Goal: Task Accomplishment & Management: Use online tool/utility

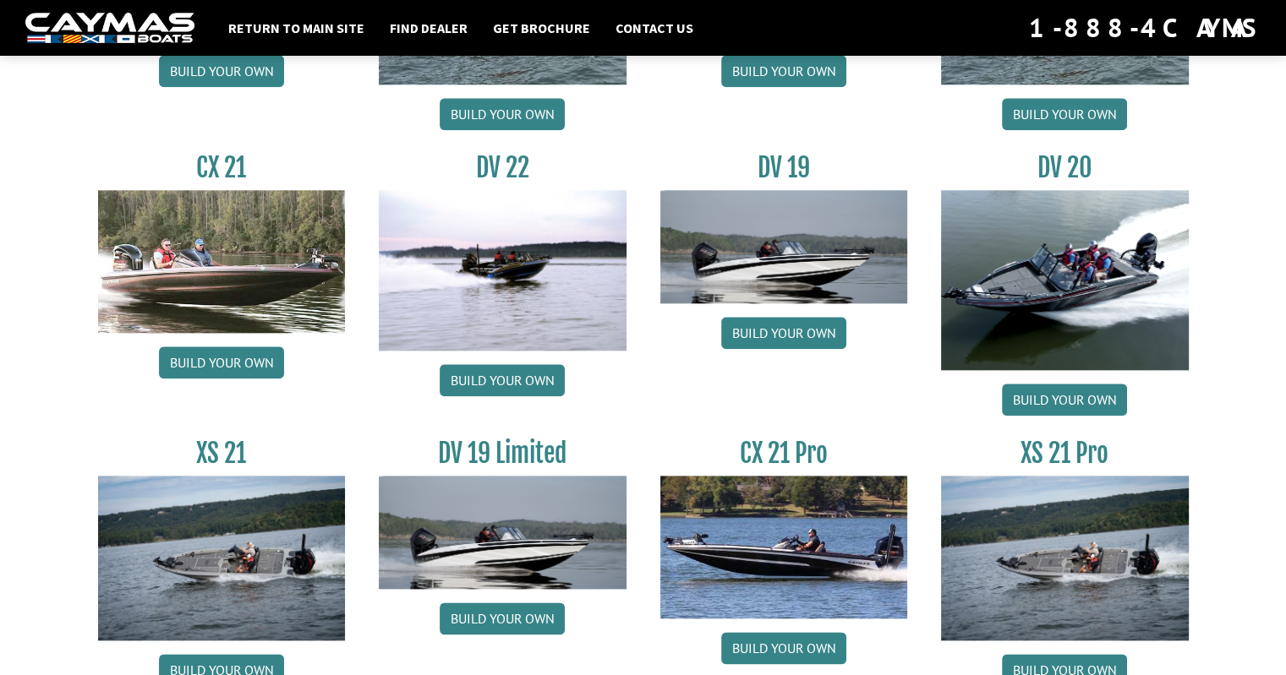
scroll to position [1927, 0]
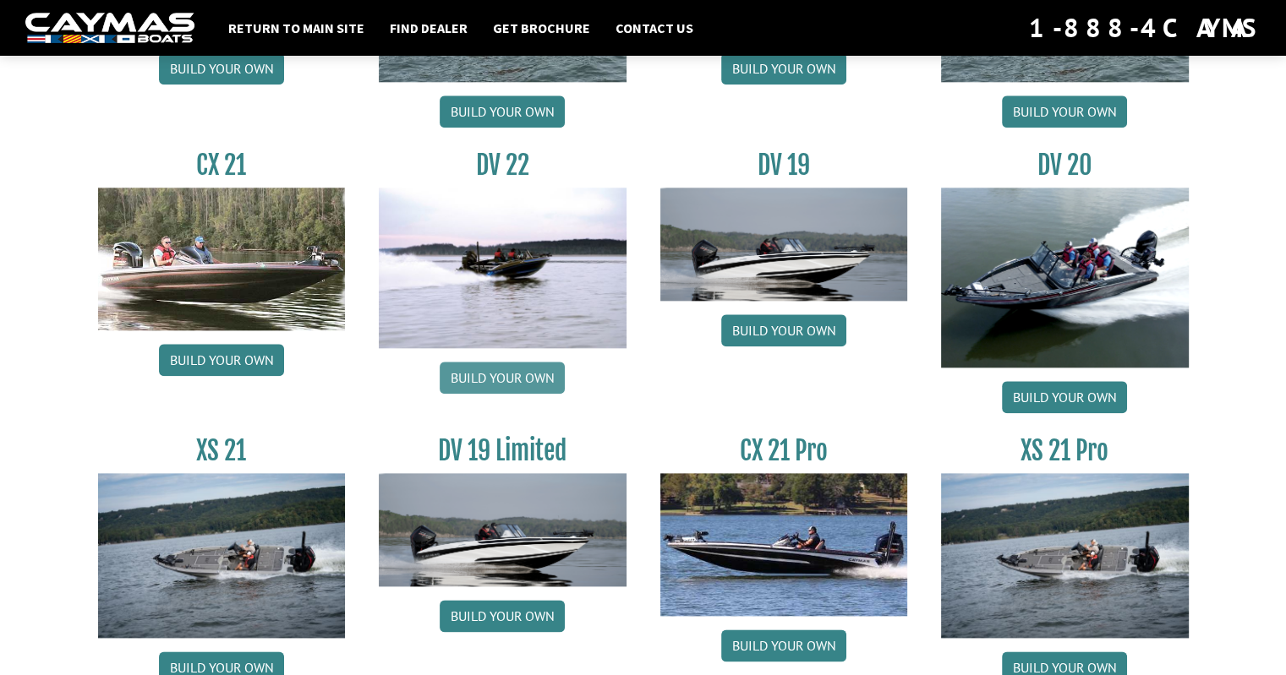
click at [511, 374] on link "Build your own" at bounding box center [502, 378] width 125 height 32
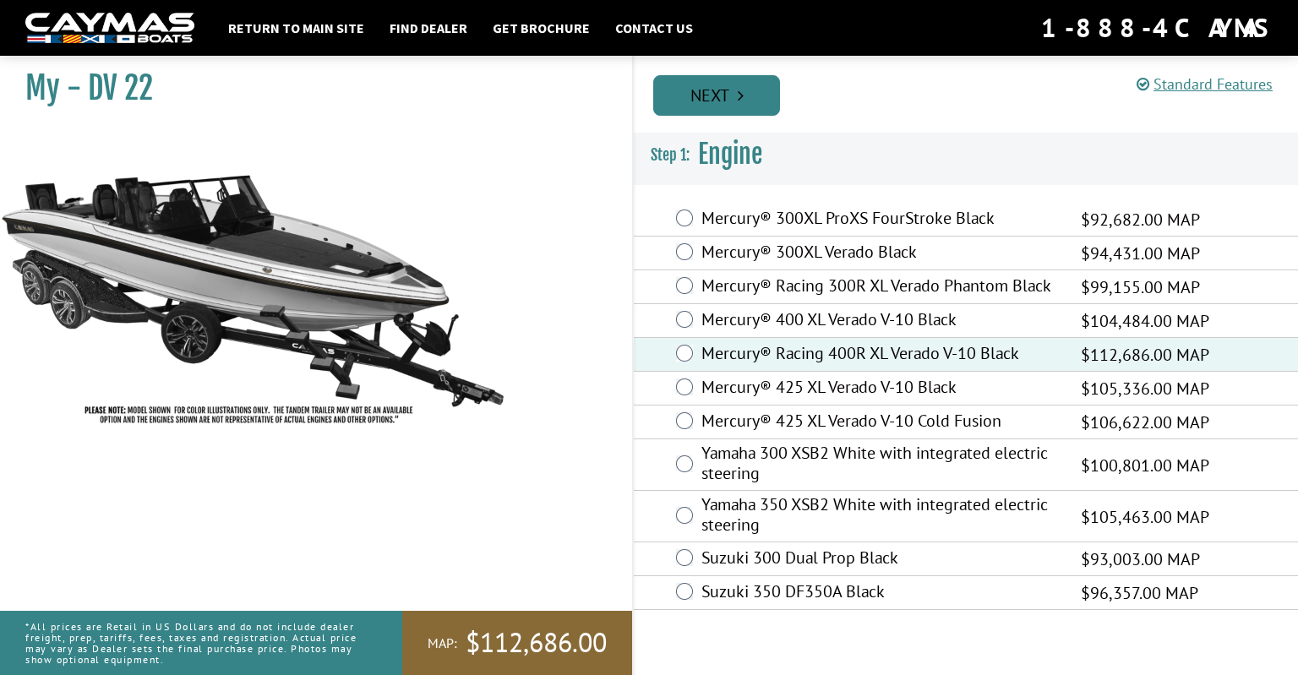
click at [743, 90] on icon "Pagination" at bounding box center [741, 95] width 6 height 17
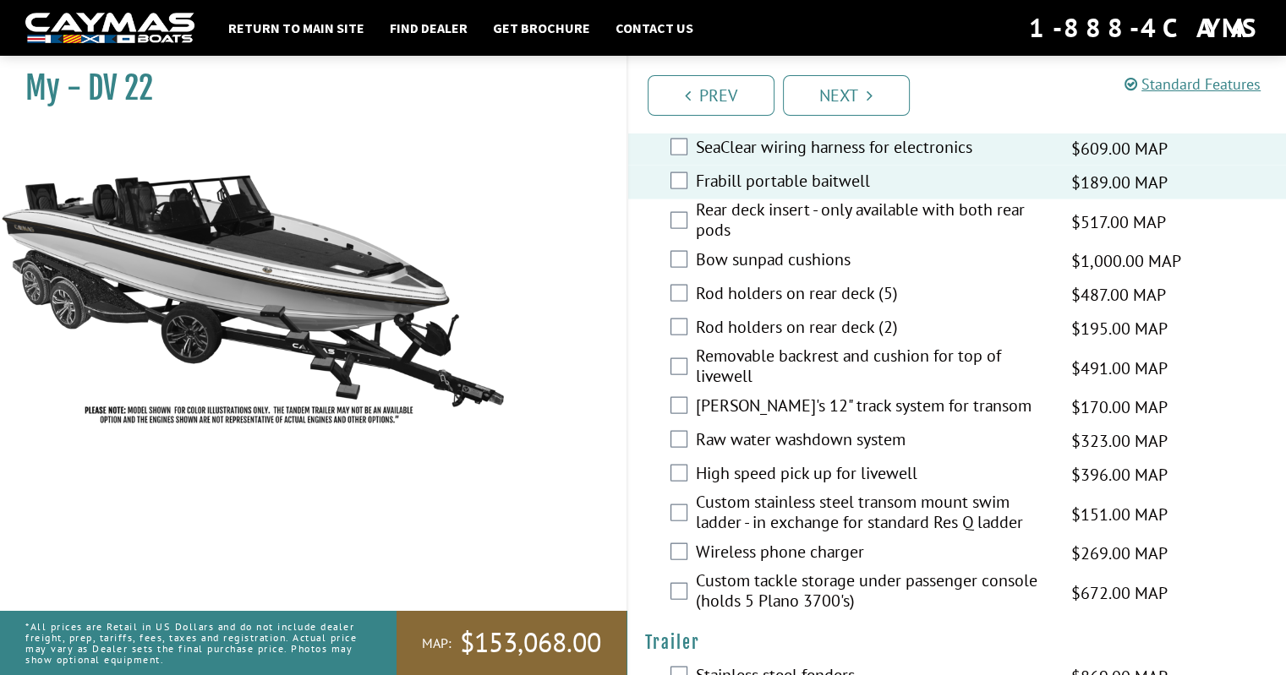
scroll to position [3550, 0]
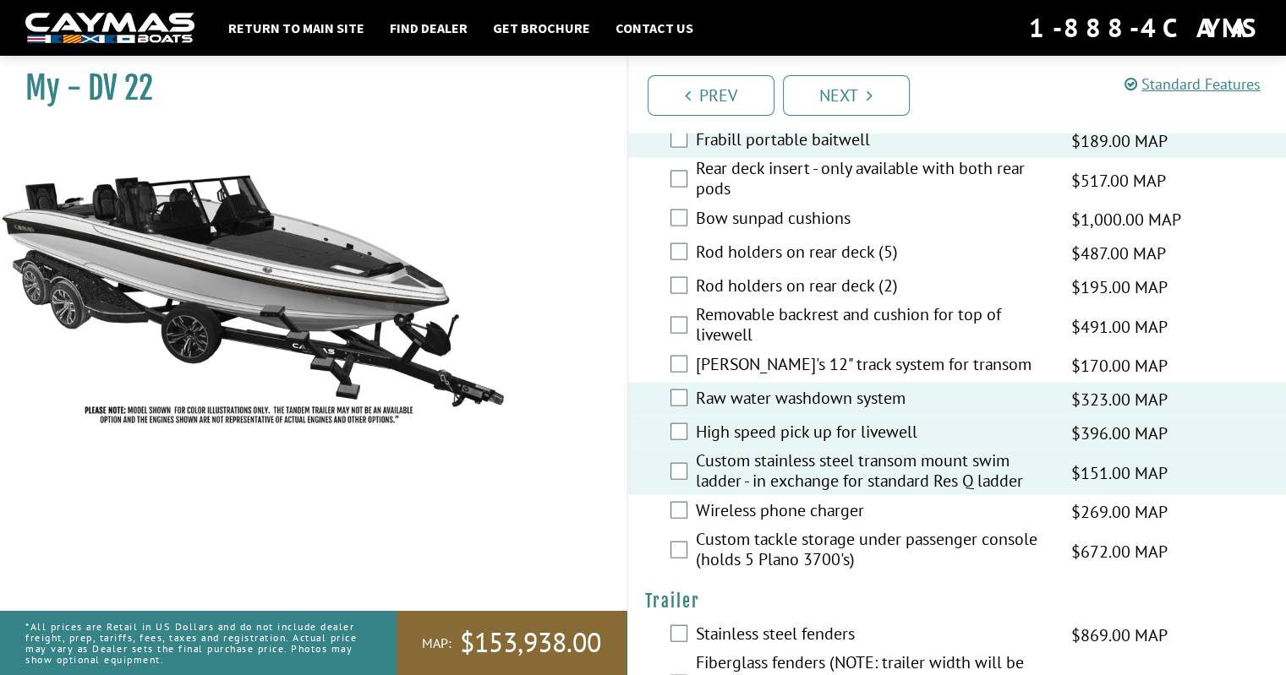
click at [687, 495] on div "Wireless phone charger $269.00 MAP $318.00 MSRP" at bounding box center [957, 512] width 658 height 34
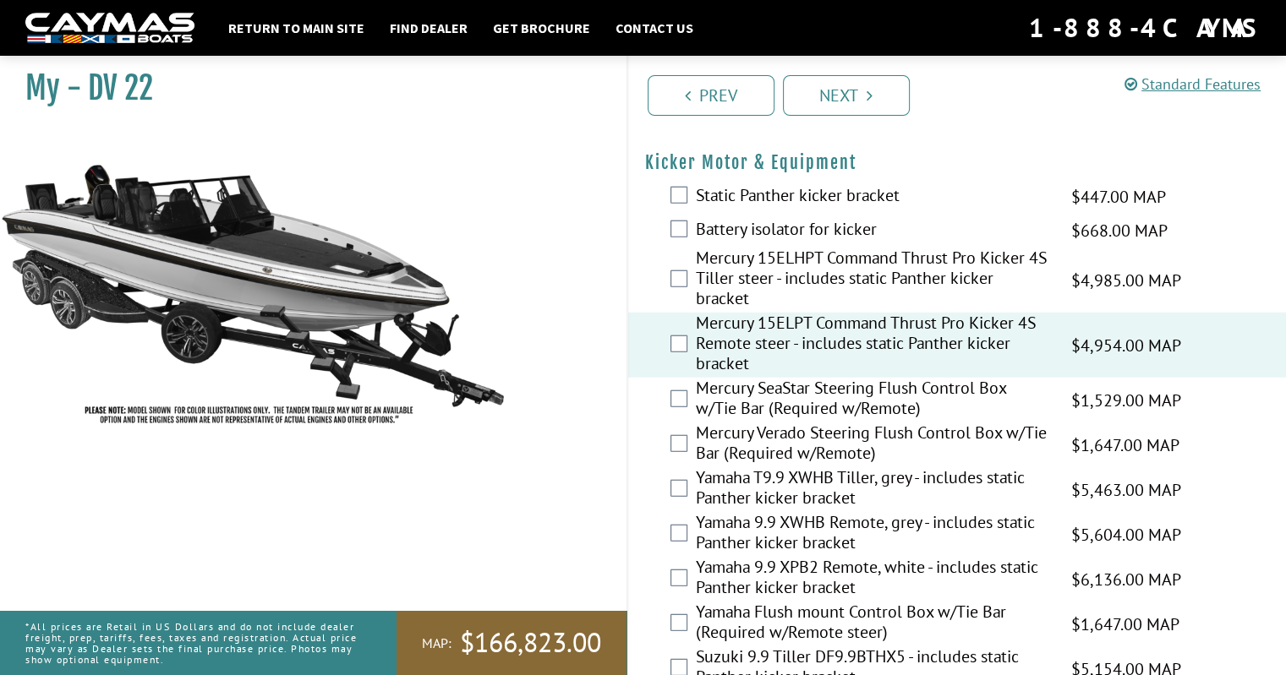
scroll to position [4274, 0]
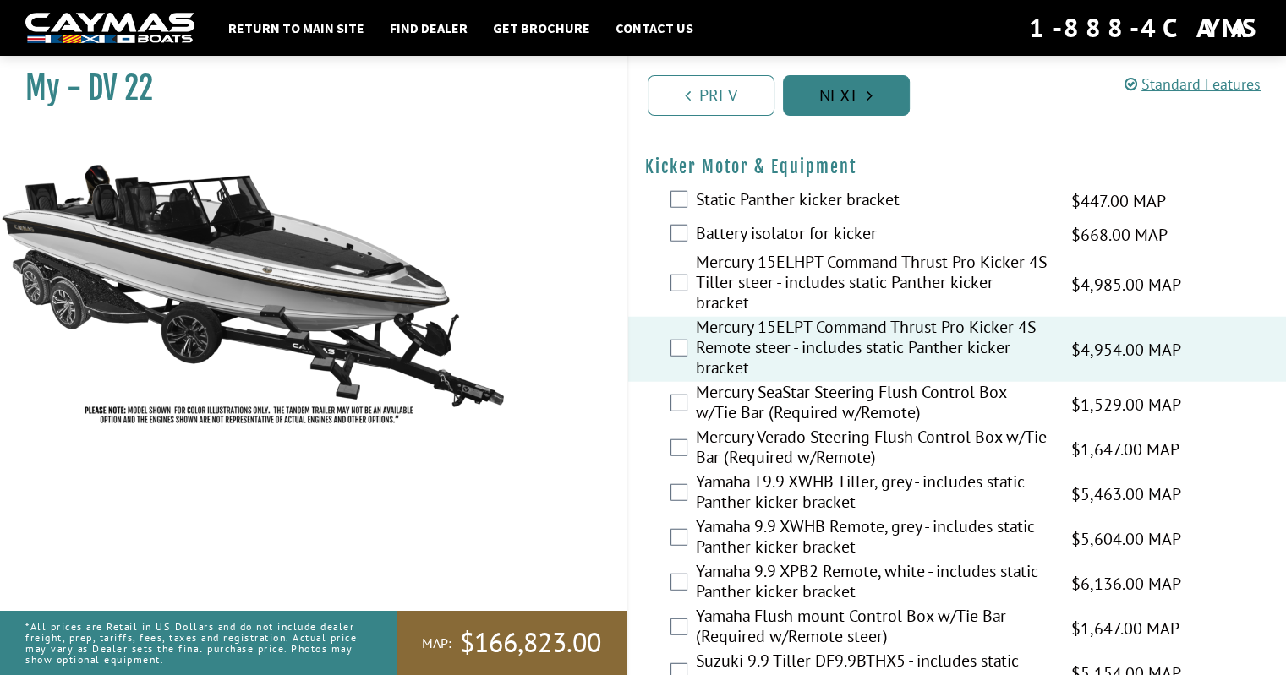
click at [852, 99] on link "Next" at bounding box center [846, 95] width 127 height 41
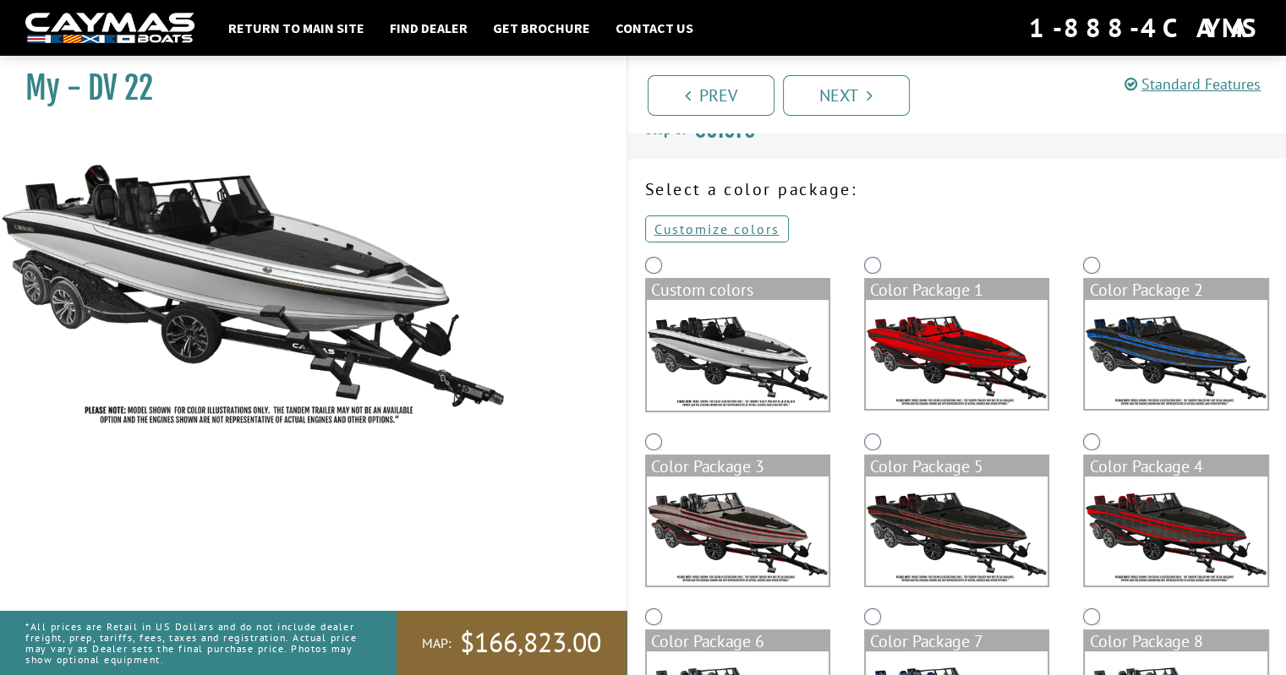
scroll to position [0, 0]
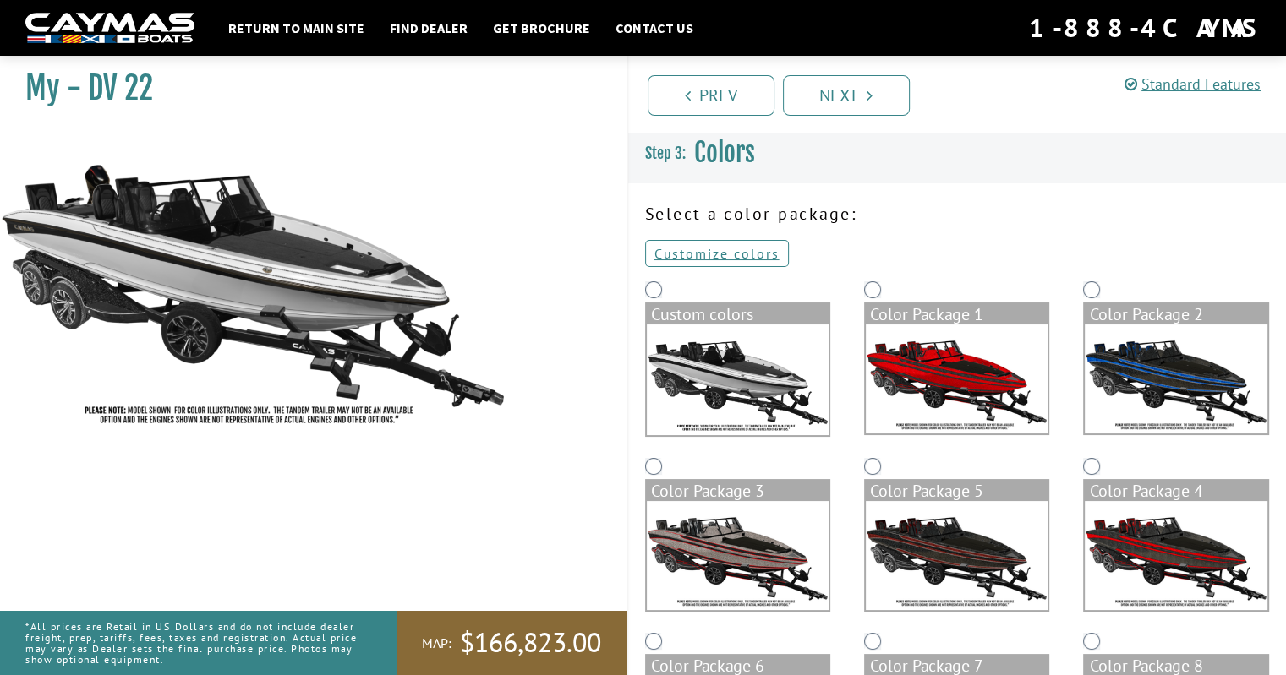
click at [740, 337] on img at bounding box center [738, 380] width 182 height 111
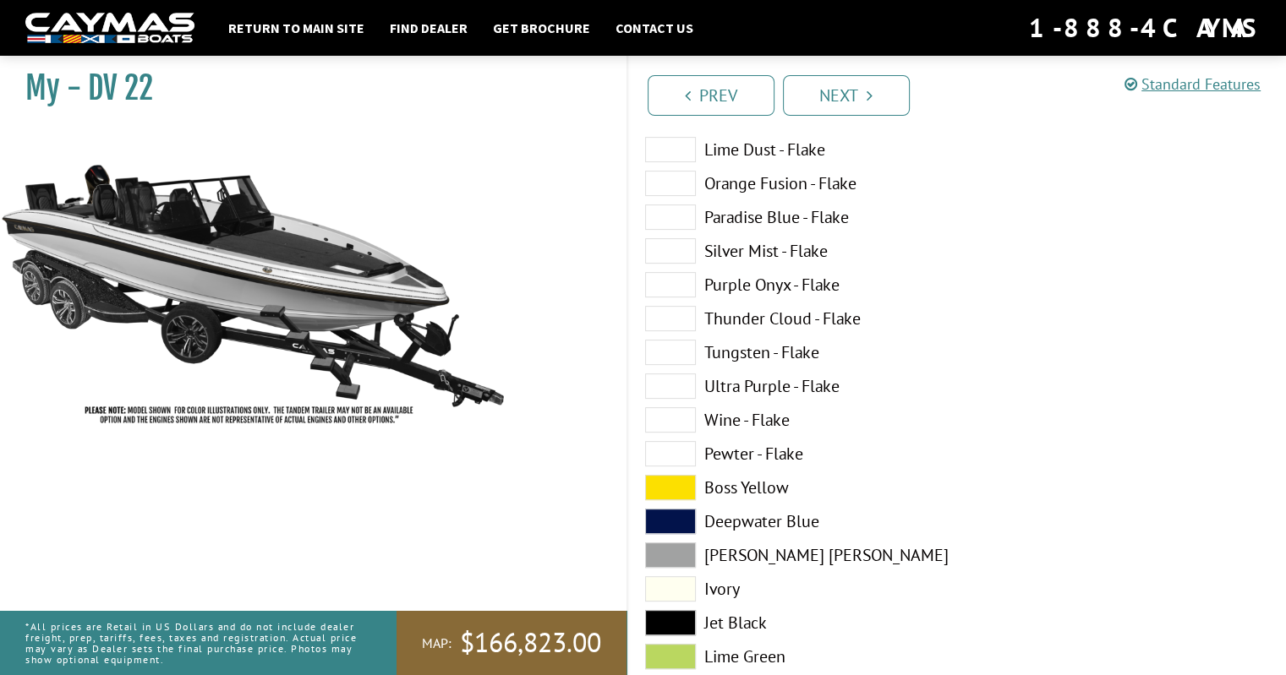
scroll to position [761, 0]
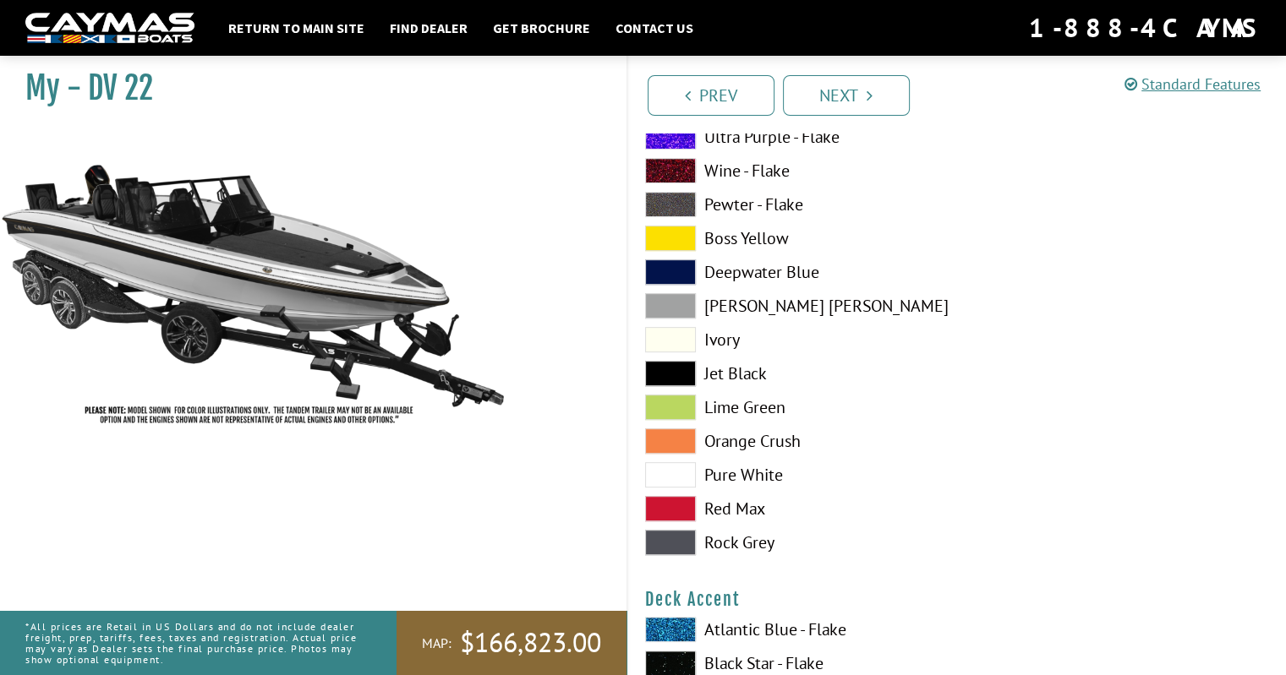
click at [659, 477] on span at bounding box center [670, 474] width 51 height 25
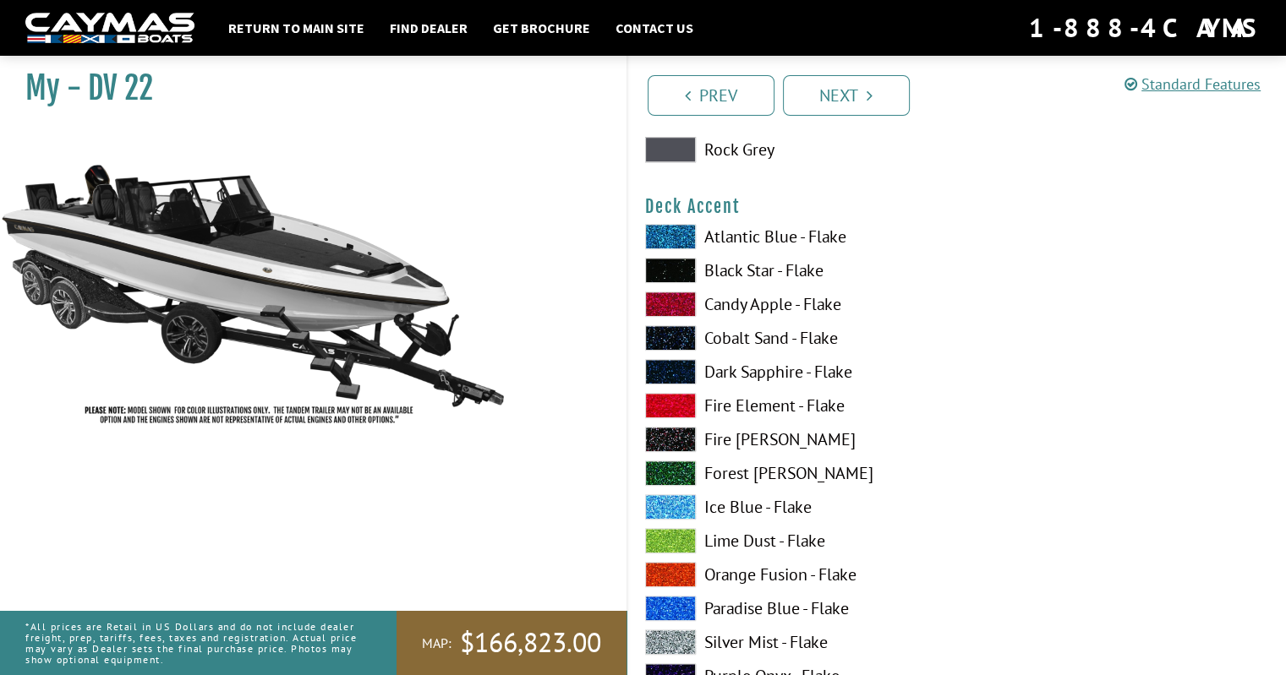
scroll to position [1183, 0]
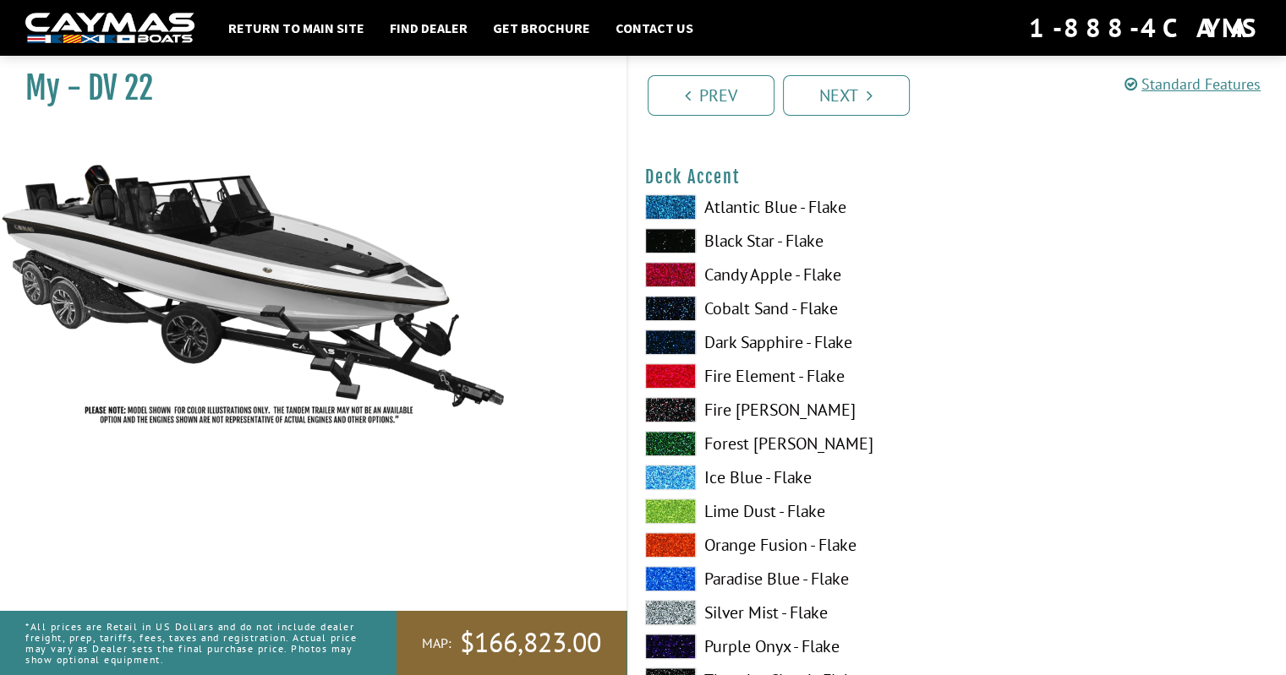
click at [679, 235] on span at bounding box center [670, 240] width 51 height 25
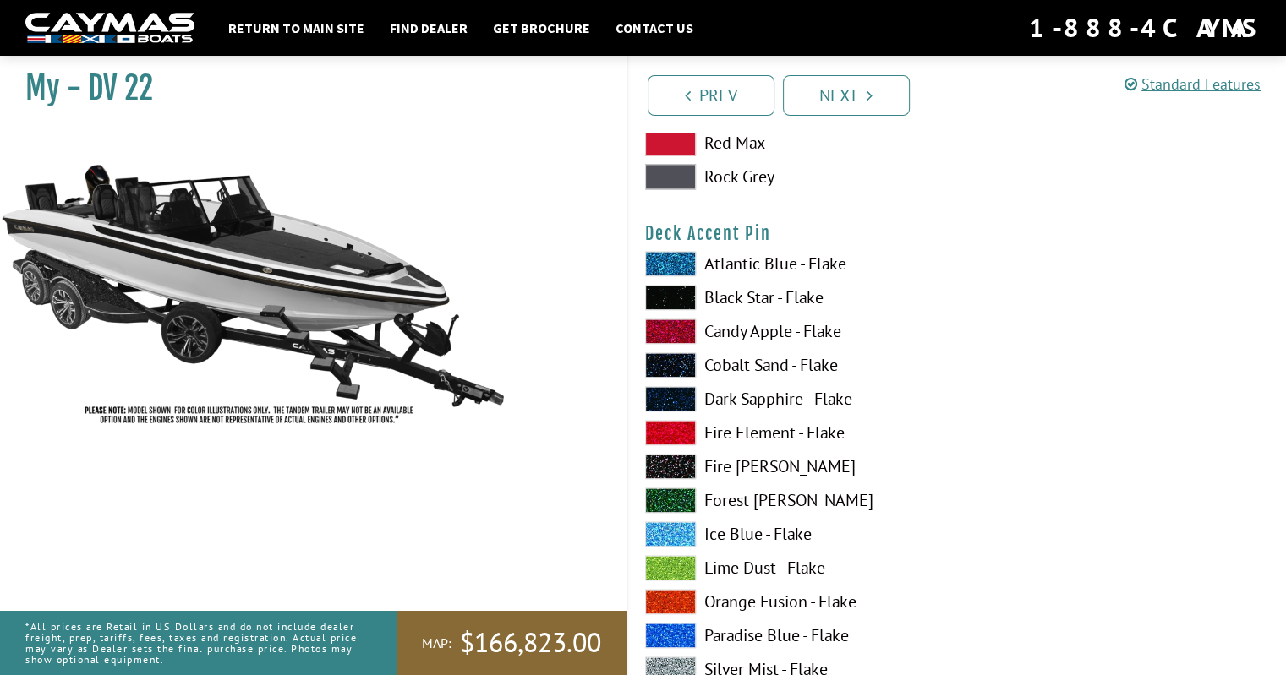
scroll to position [2198, 0]
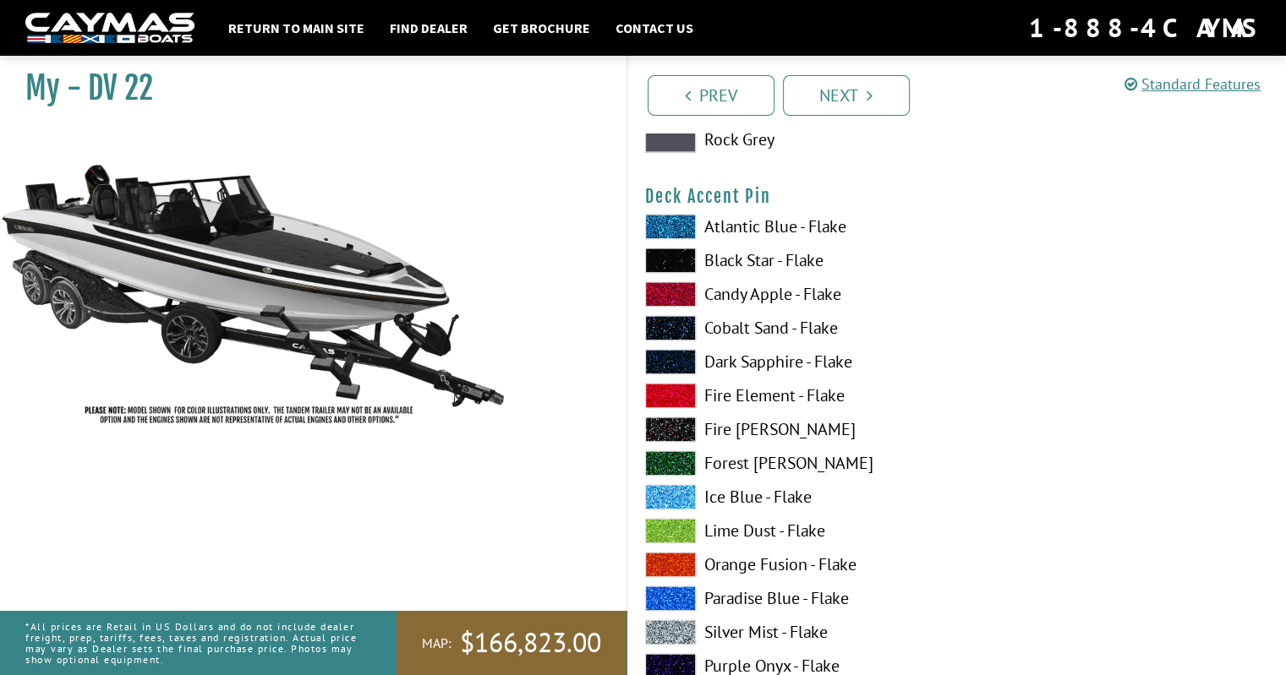
click at [673, 431] on span at bounding box center [670, 429] width 51 height 25
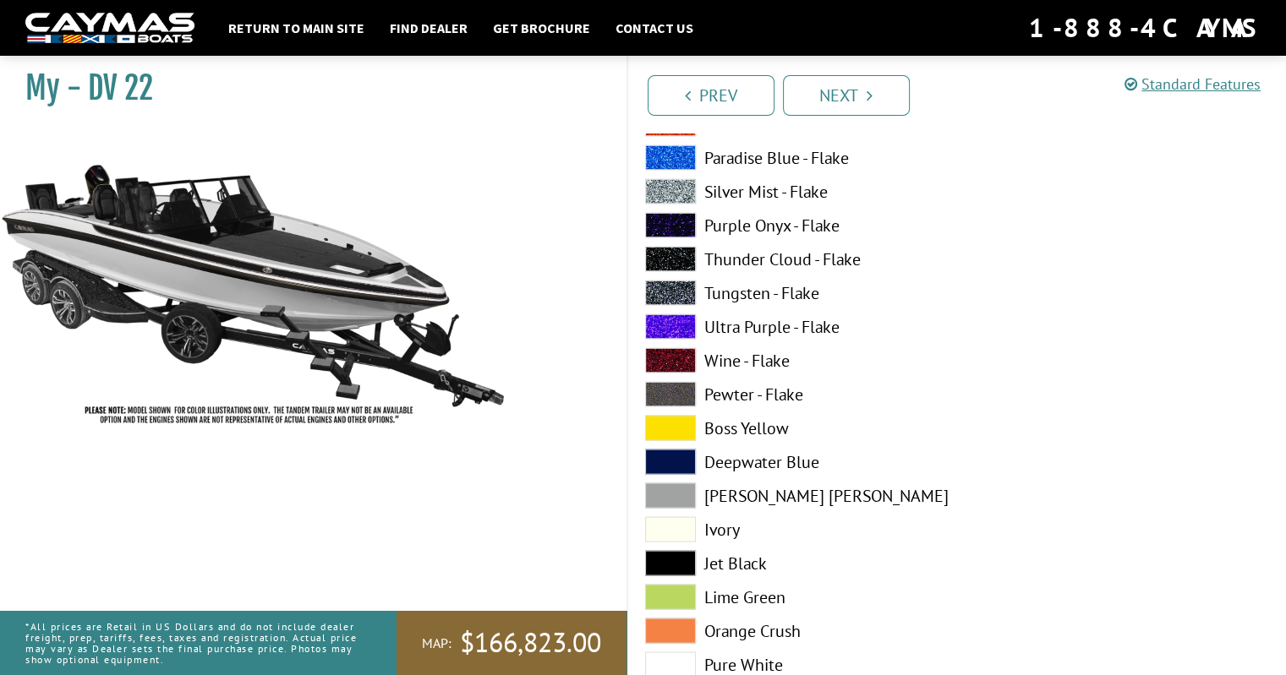
scroll to position [3381, 0]
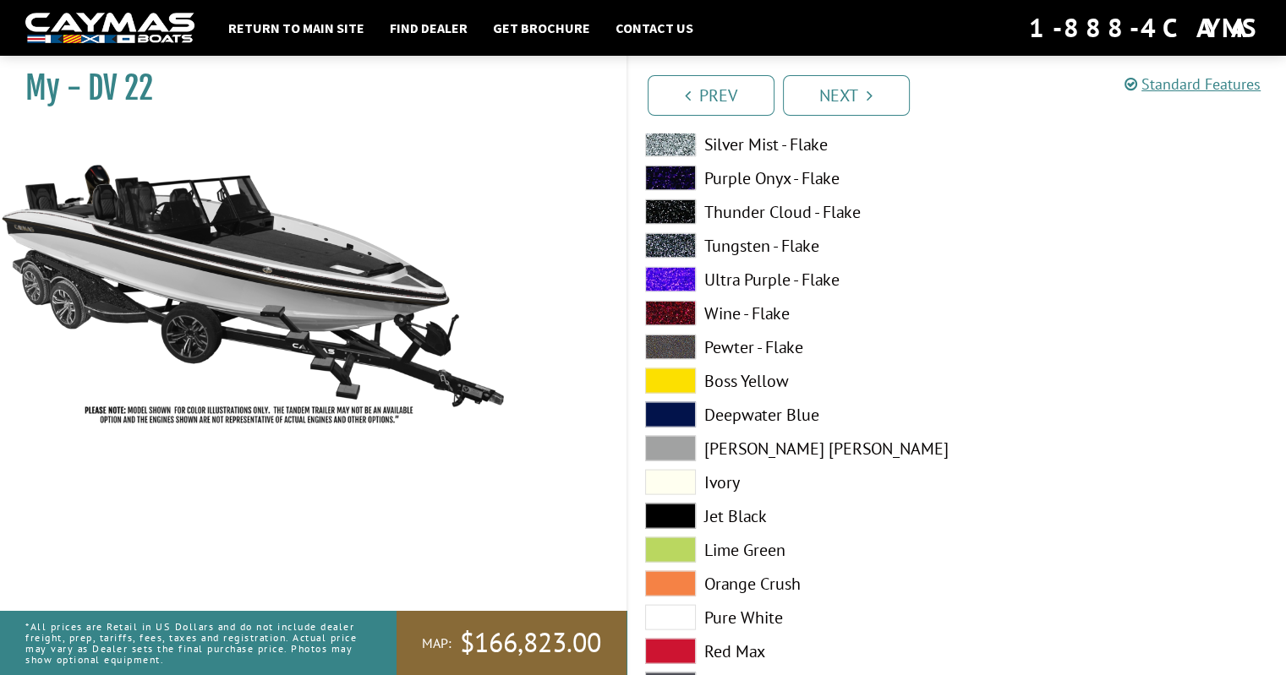
click at [656, 618] on span at bounding box center [670, 617] width 51 height 25
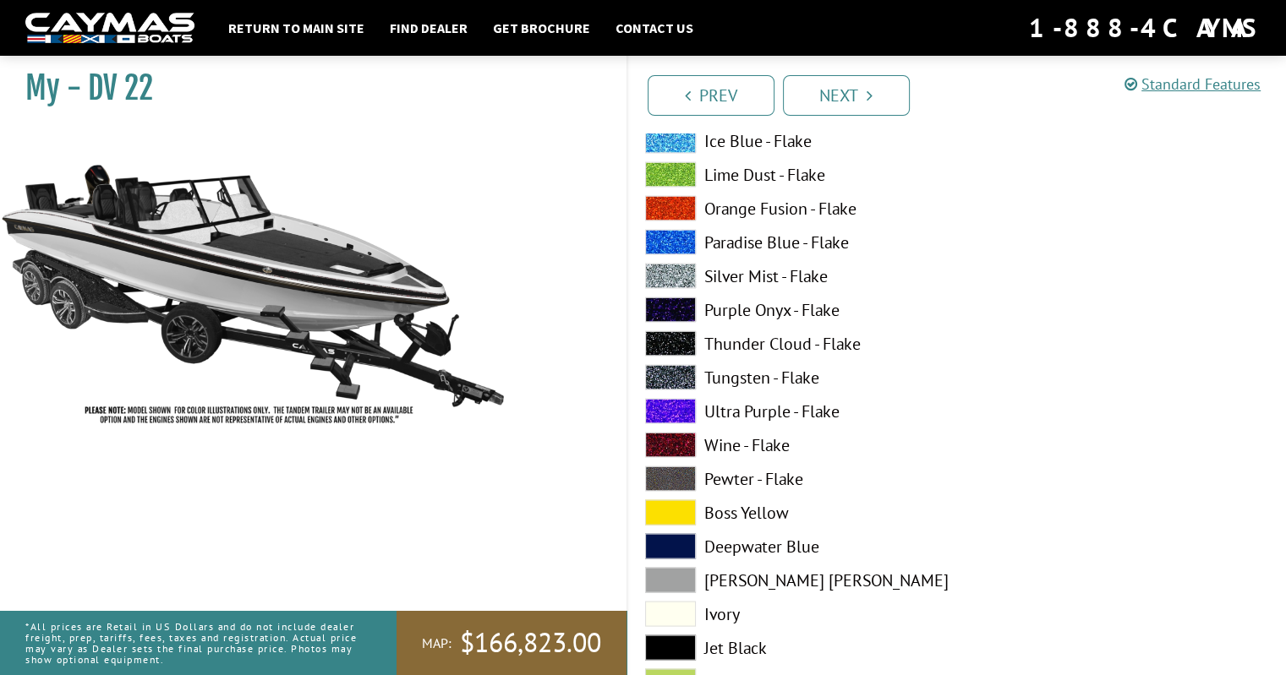
scroll to position [3212, 0]
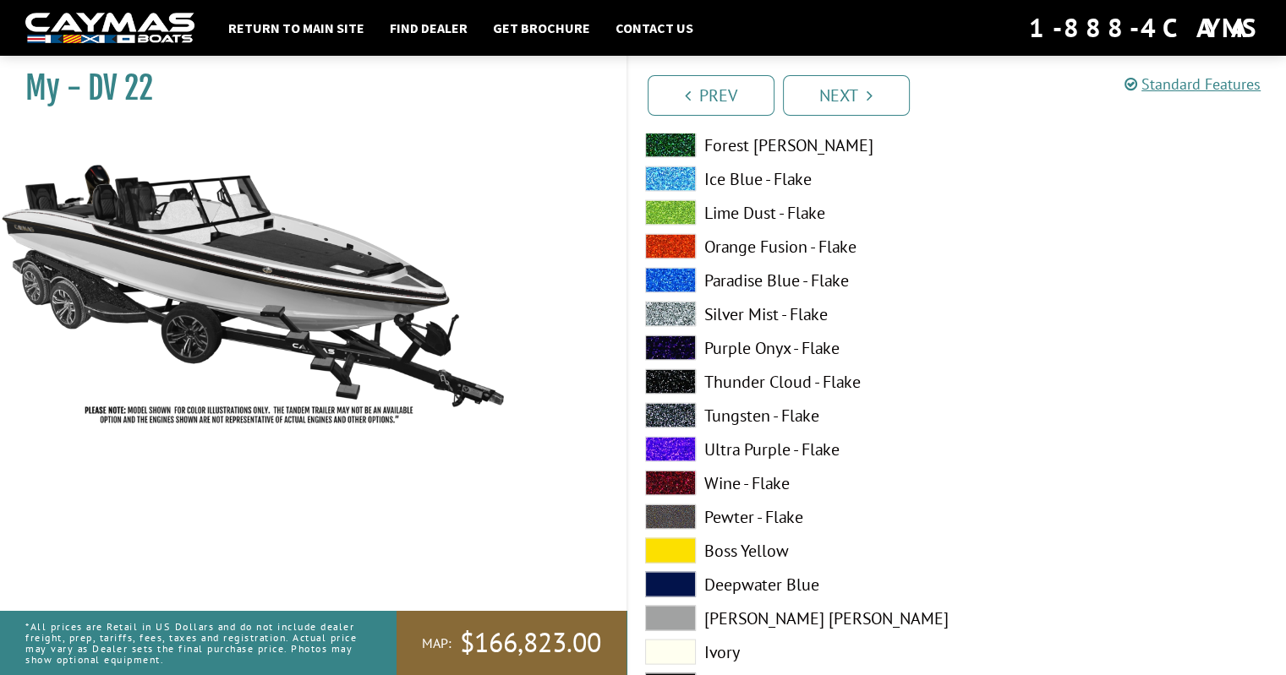
click at [689, 315] on span at bounding box center [670, 313] width 51 height 25
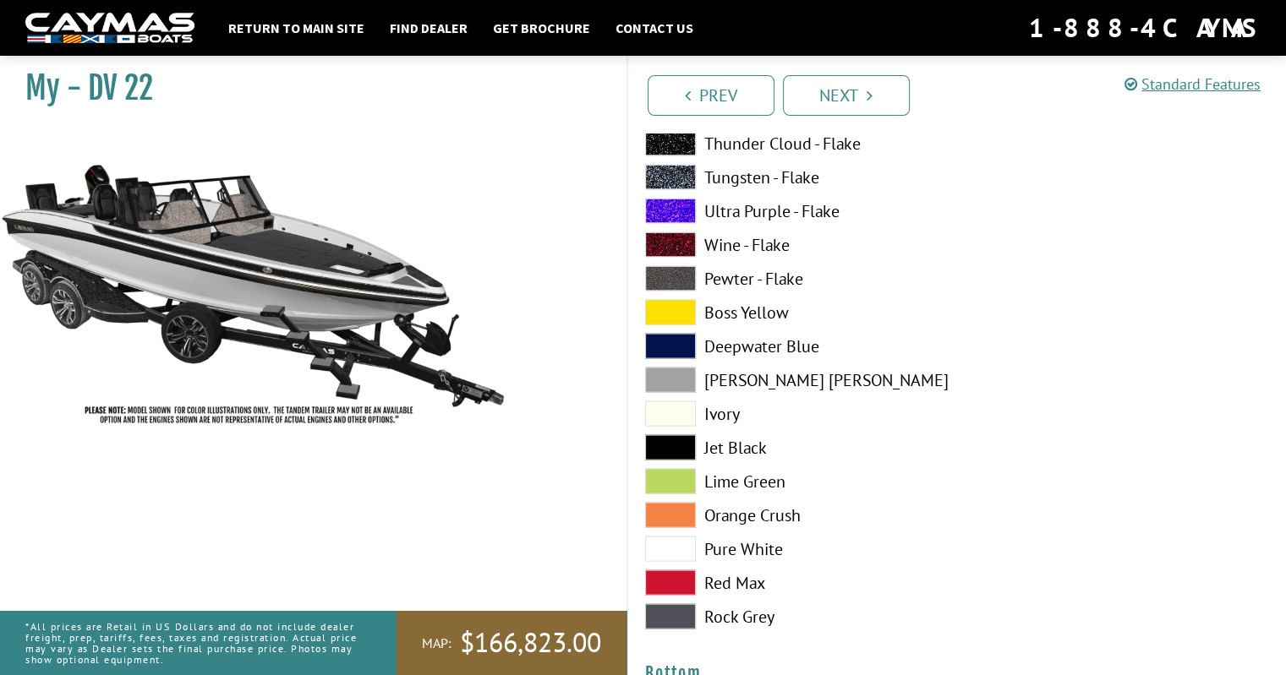
scroll to position [3465, 0]
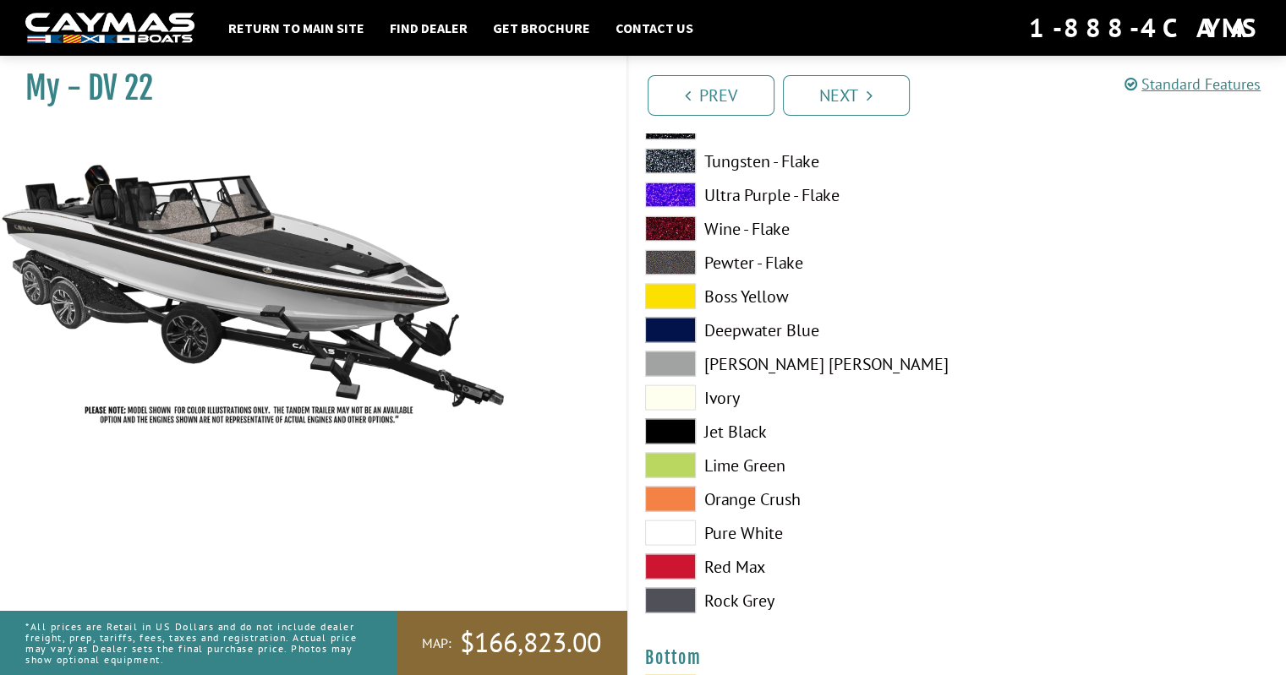
click at [688, 523] on span at bounding box center [670, 533] width 51 height 25
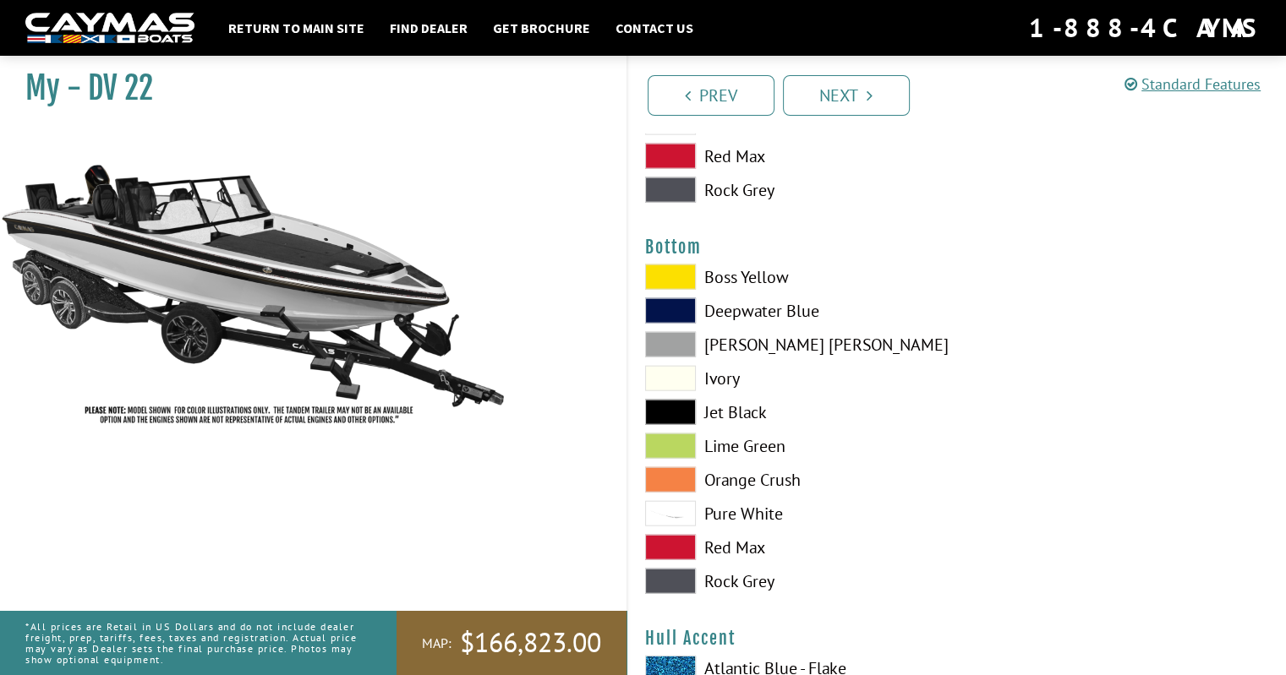
scroll to position [3888, 0]
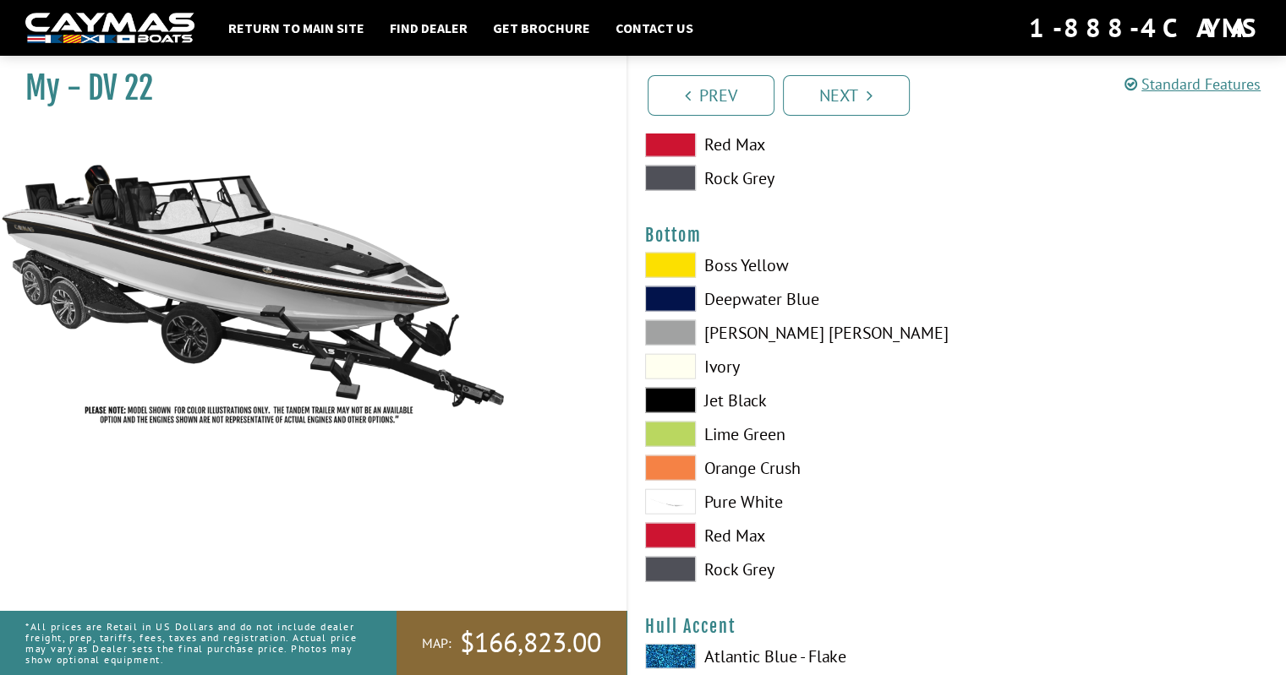
click at [687, 396] on span at bounding box center [670, 400] width 51 height 25
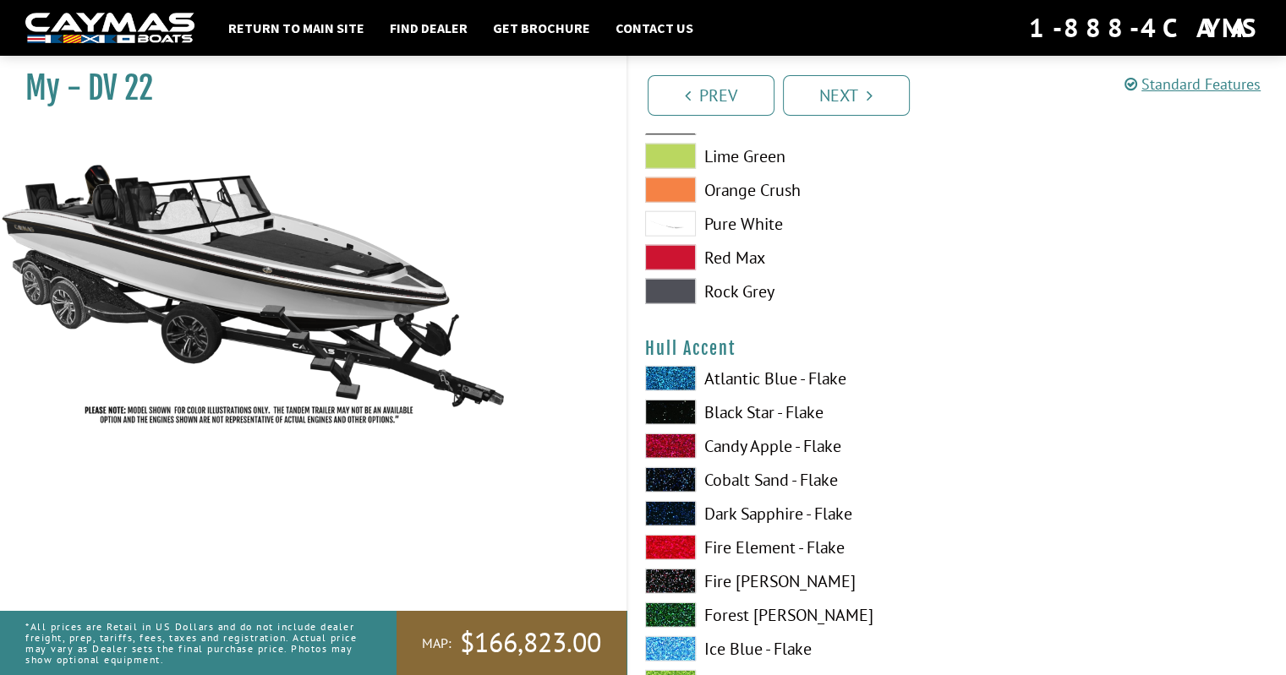
scroll to position [4226, 0]
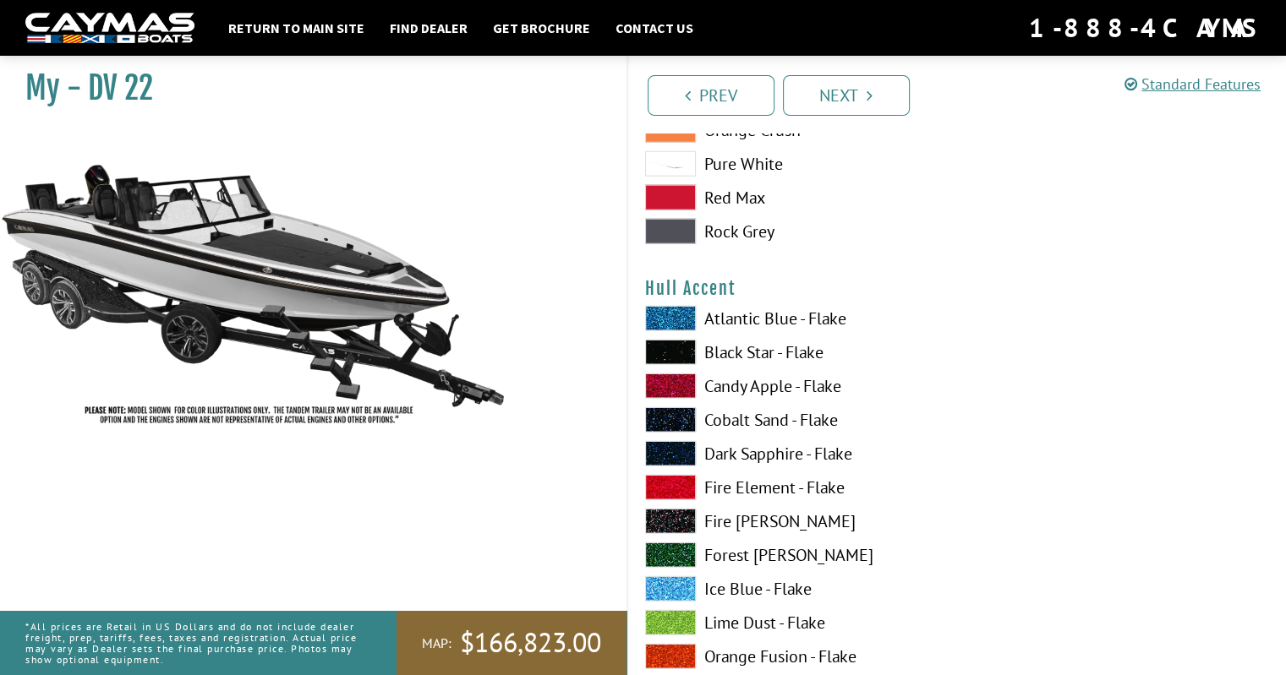
click at [650, 354] on span at bounding box center [670, 352] width 51 height 25
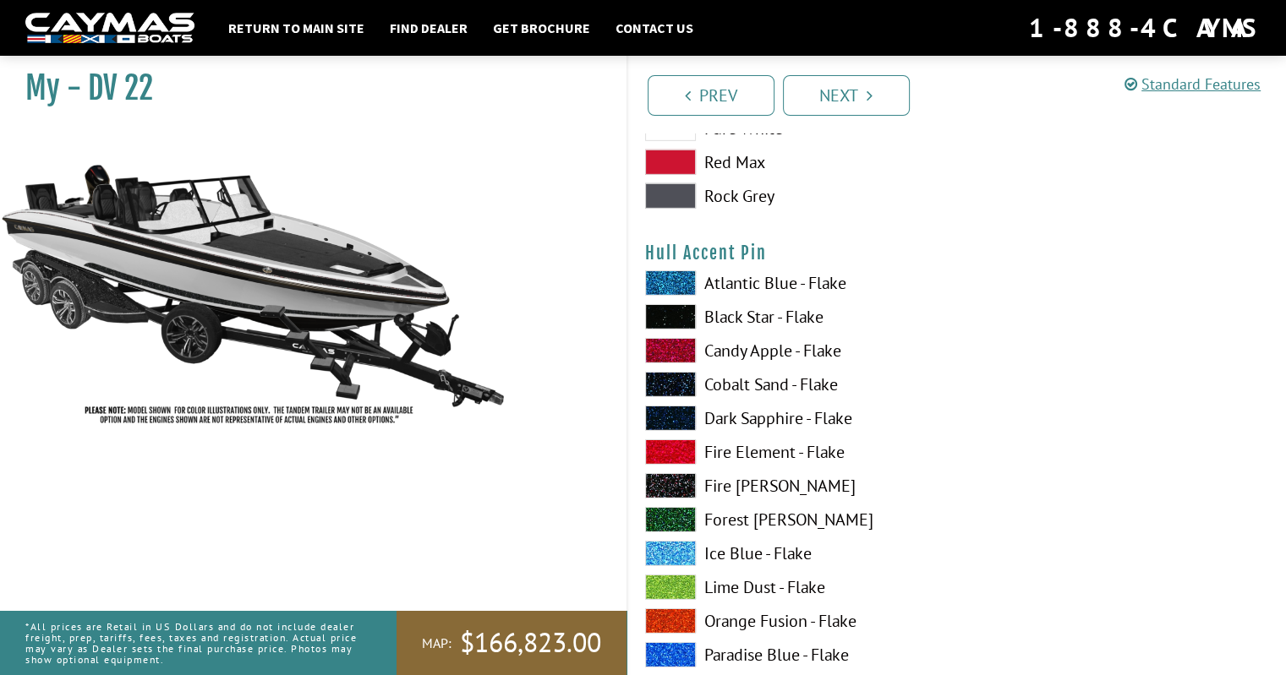
scroll to position [5325, 0]
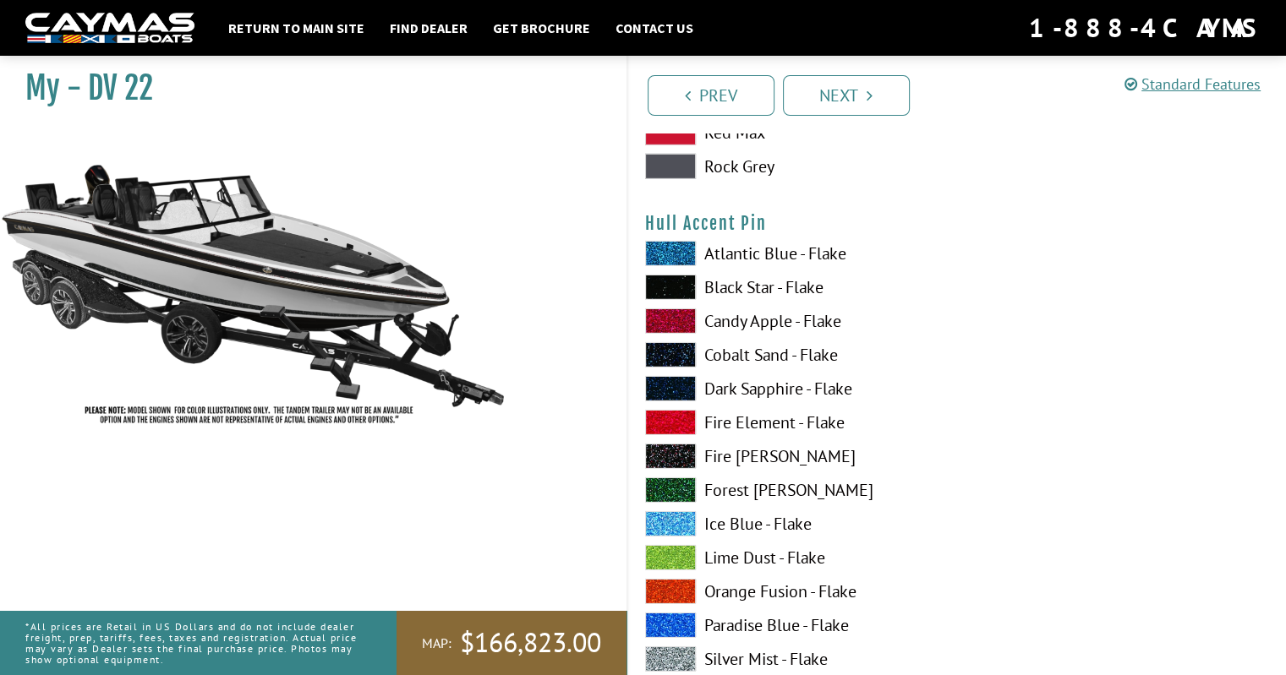
click at [680, 450] on span at bounding box center [670, 456] width 51 height 25
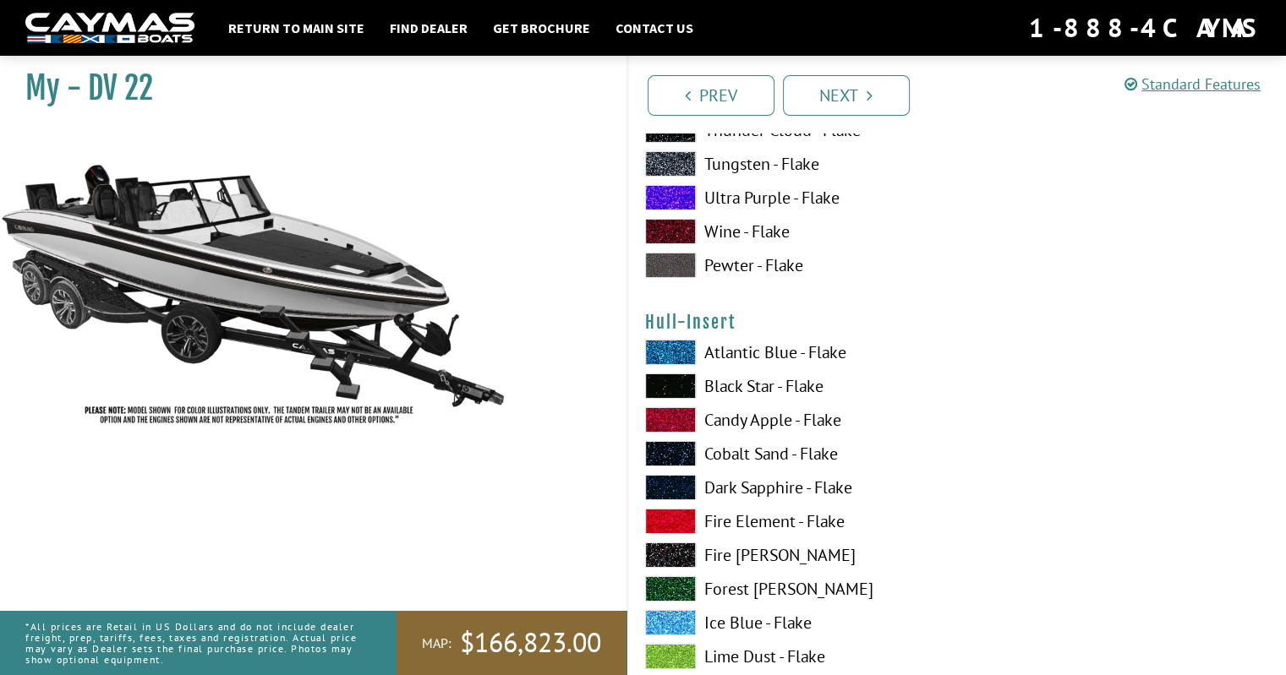
scroll to position [6001, 0]
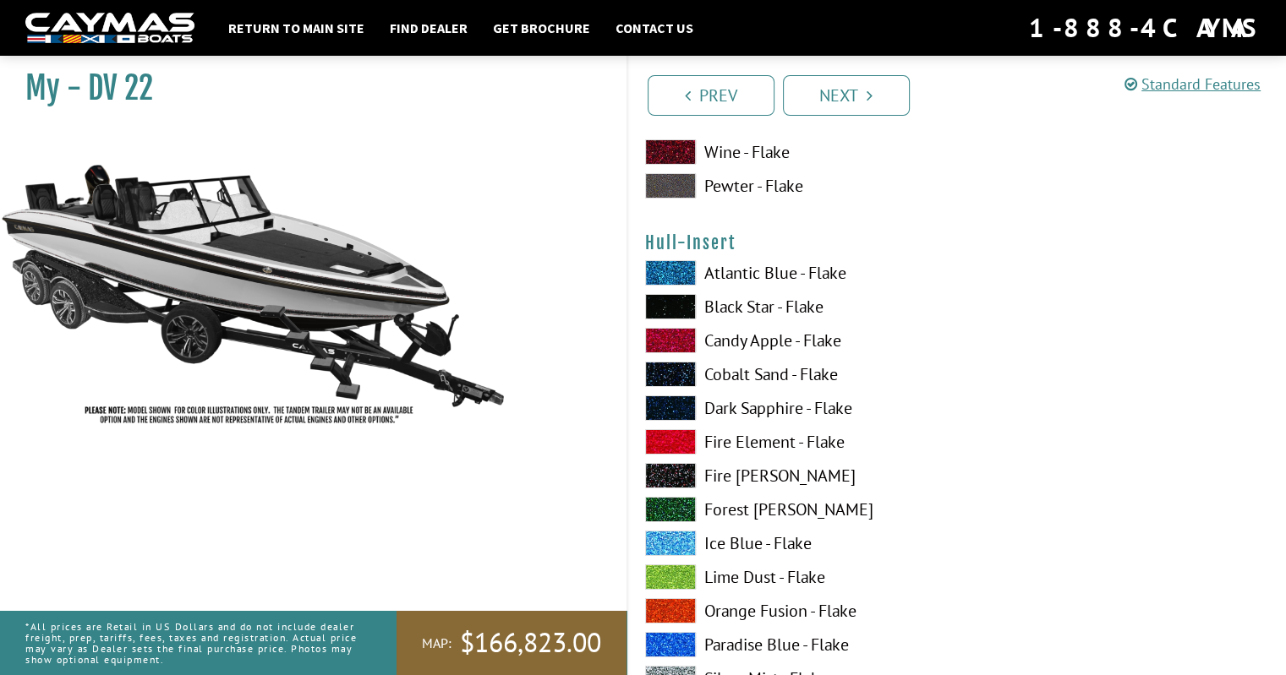
click at [670, 474] on span at bounding box center [670, 475] width 51 height 25
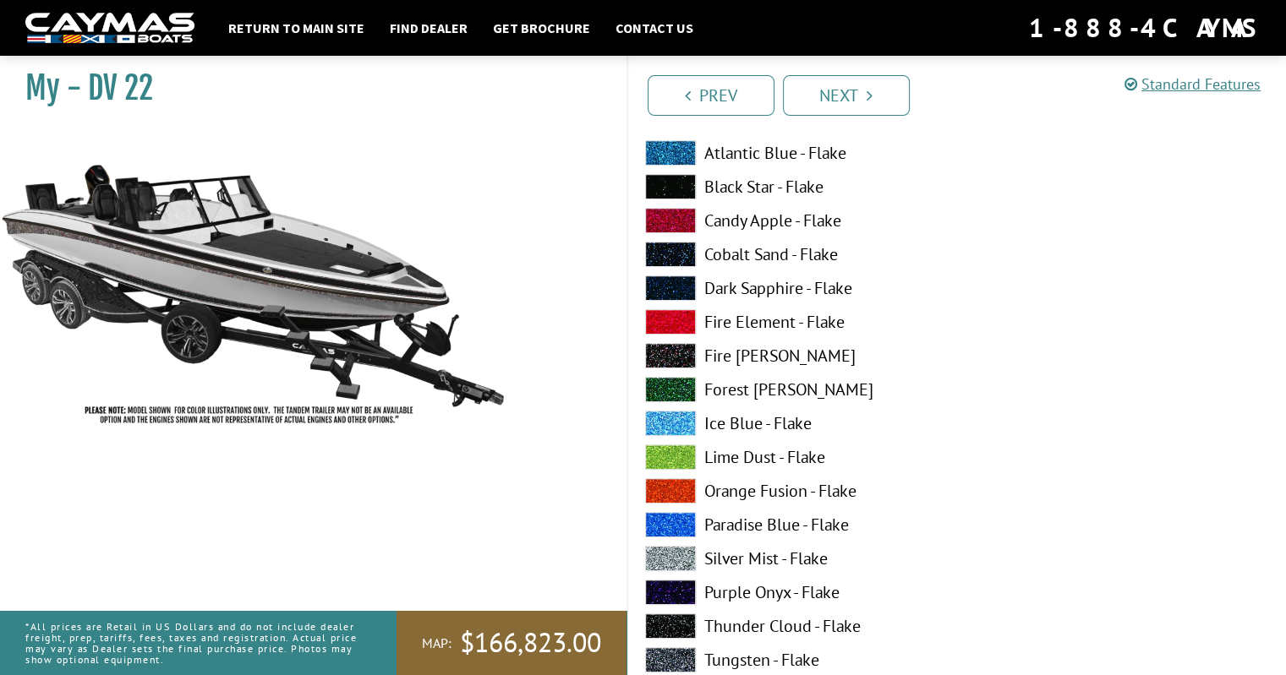
scroll to position [7184, 0]
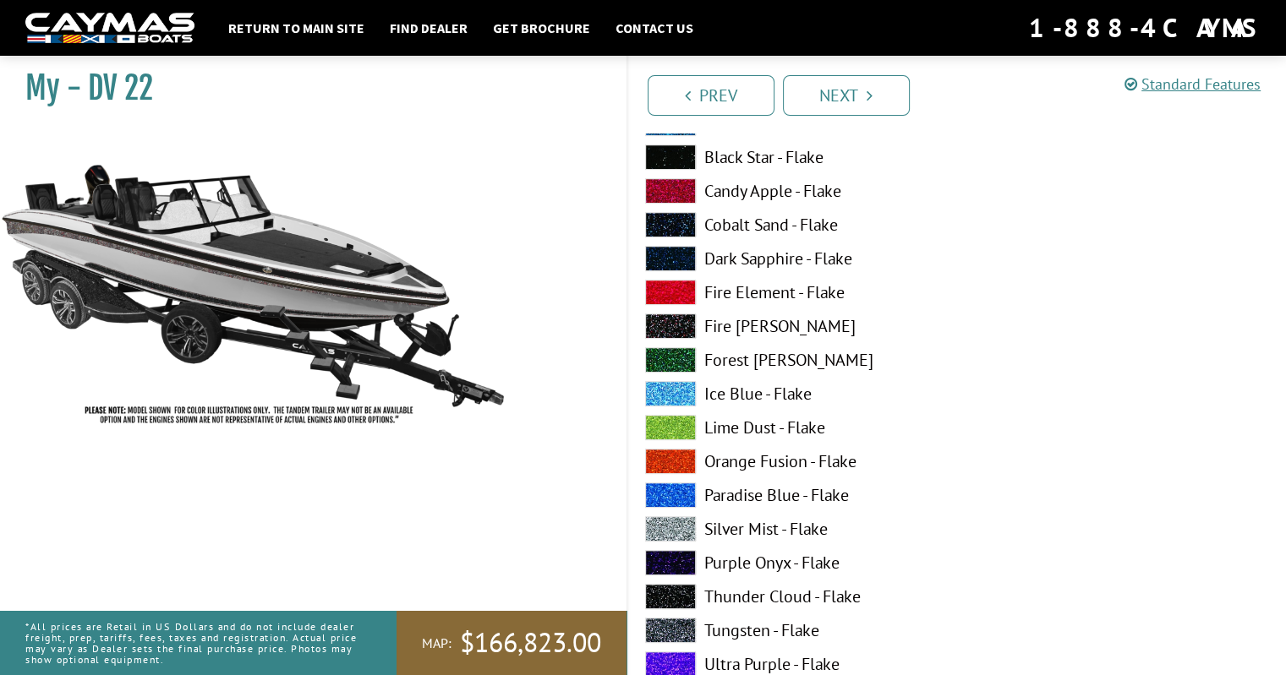
click at [679, 324] on span at bounding box center [670, 326] width 51 height 25
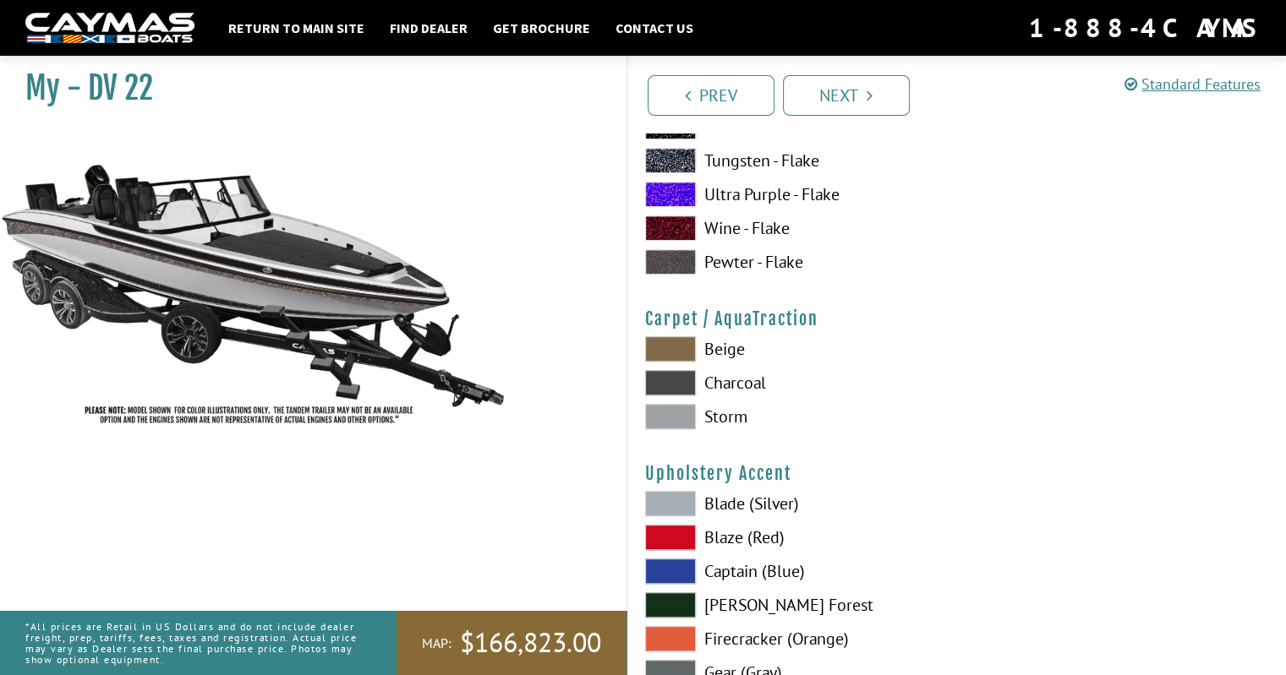
scroll to position [7692, 0]
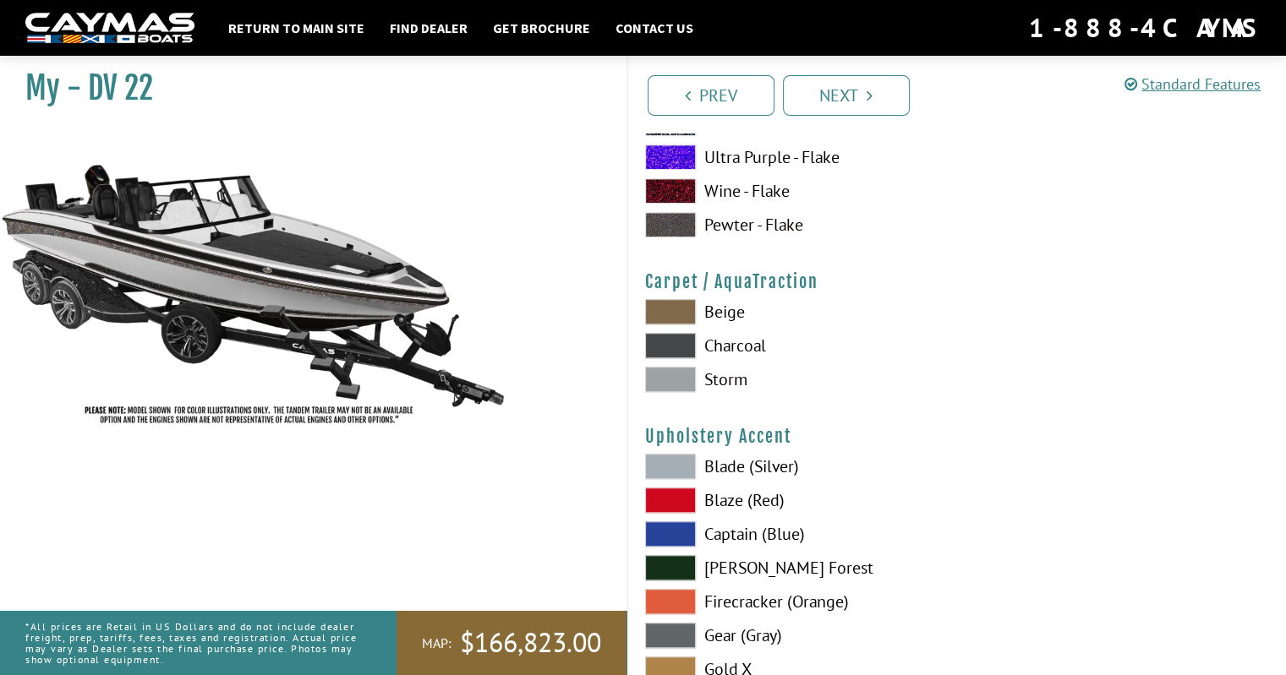
click at [663, 351] on span at bounding box center [670, 345] width 51 height 25
click at [657, 376] on span at bounding box center [670, 379] width 51 height 25
click at [666, 312] on span at bounding box center [670, 311] width 51 height 25
click at [663, 375] on span at bounding box center [670, 379] width 51 height 25
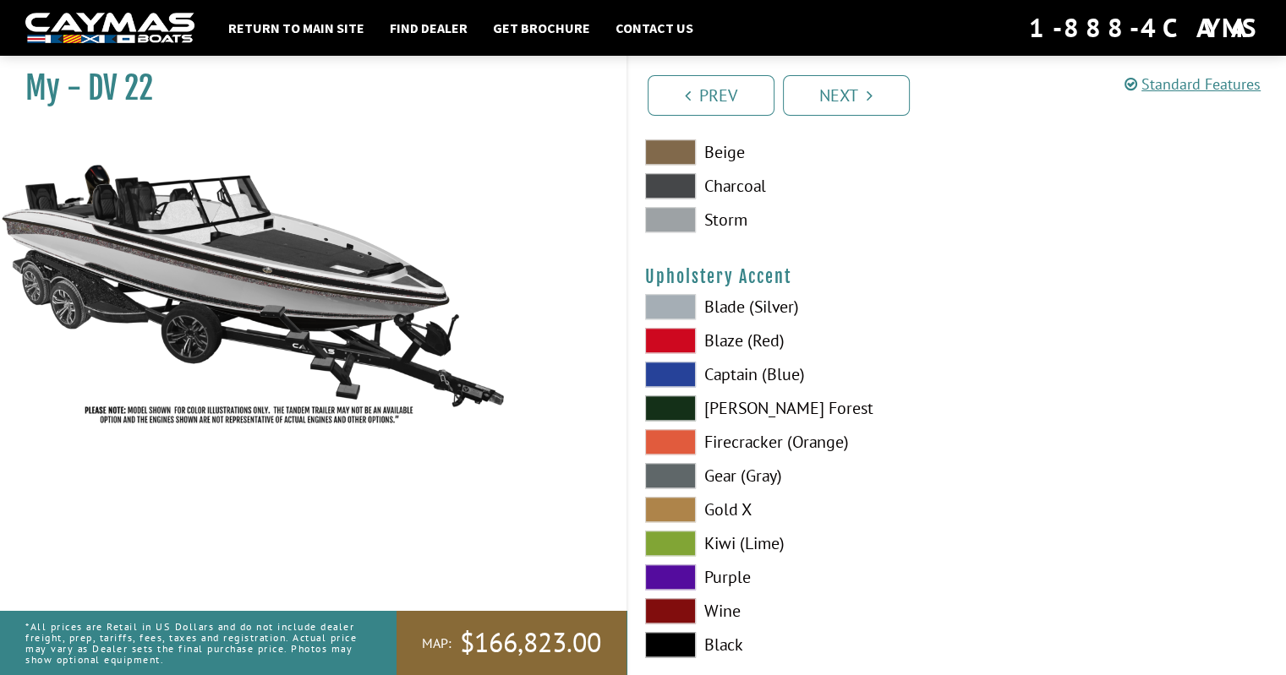
scroll to position [7861, 0]
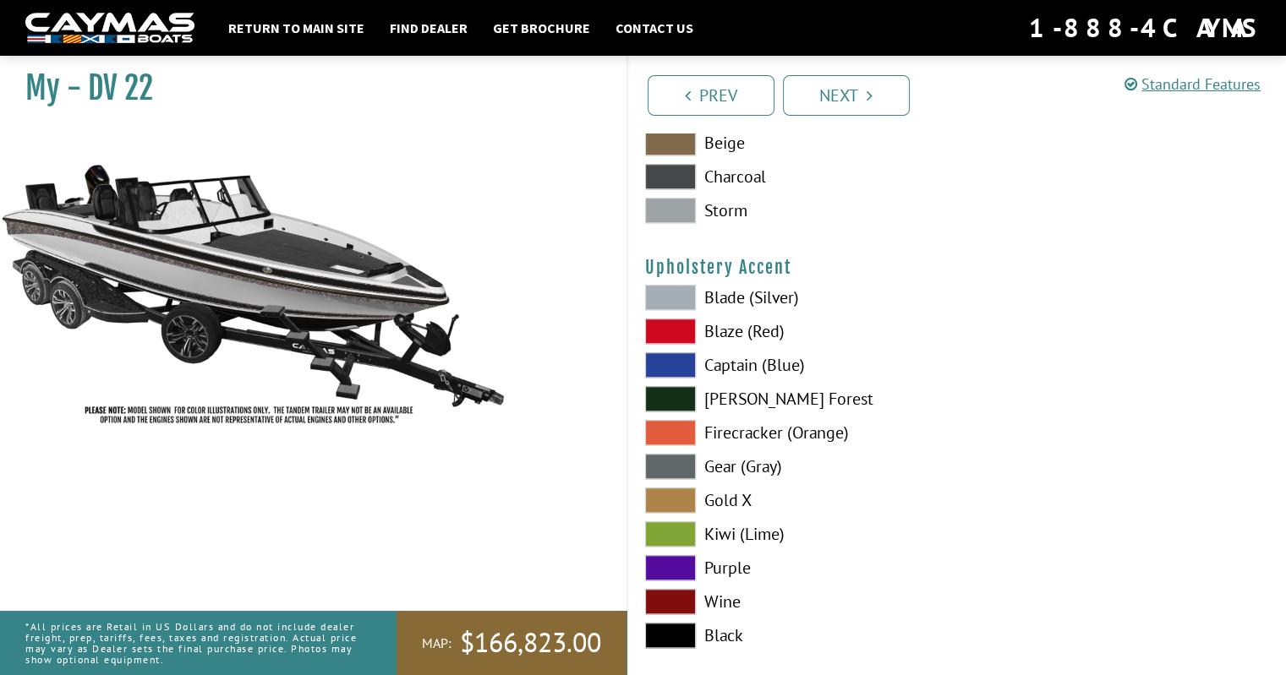
click at [662, 422] on span at bounding box center [670, 432] width 51 height 25
click at [673, 291] on span at bounding box center [670, 297] width 51 height 25
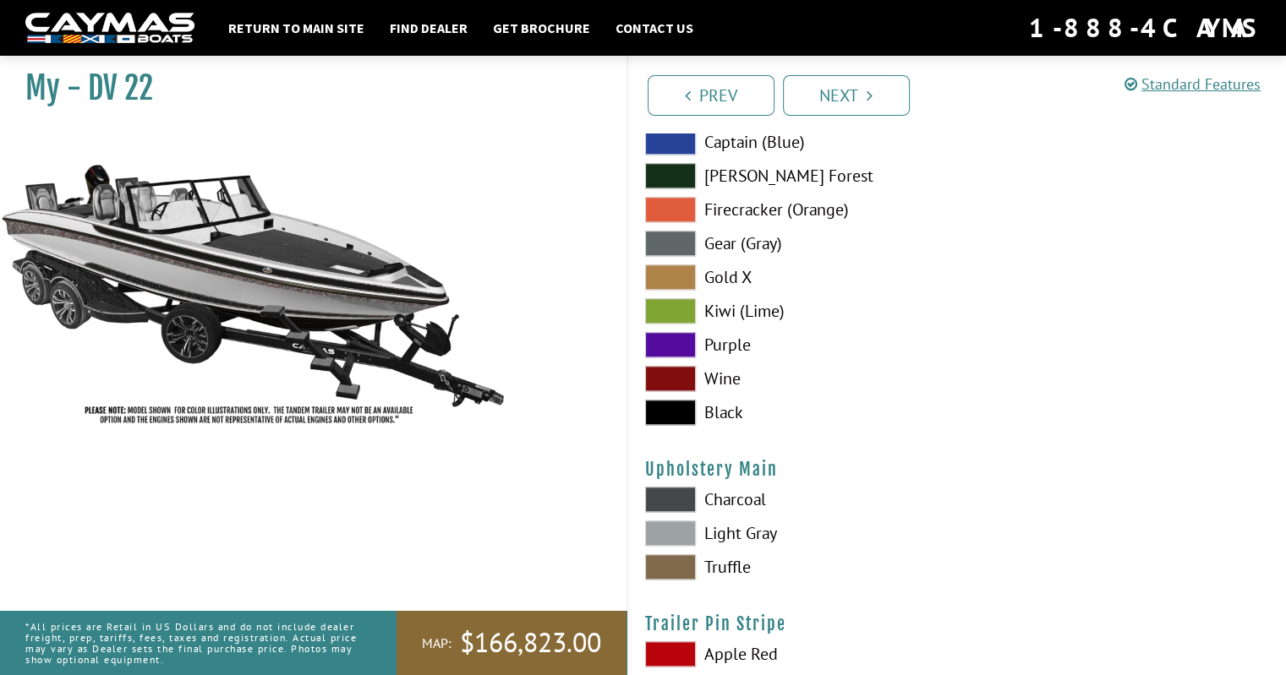
scroll to position [8114, 0]
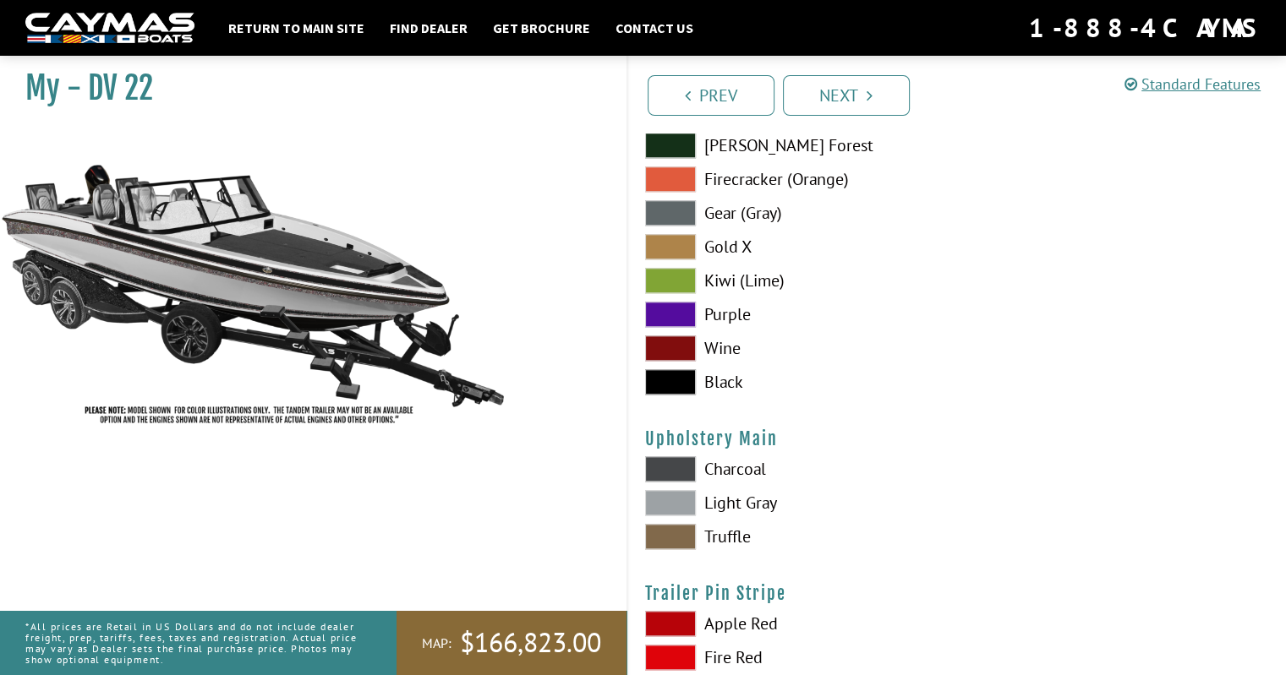
click at [686, 502] on span at bounding box center [670, 502] width 51 height 25
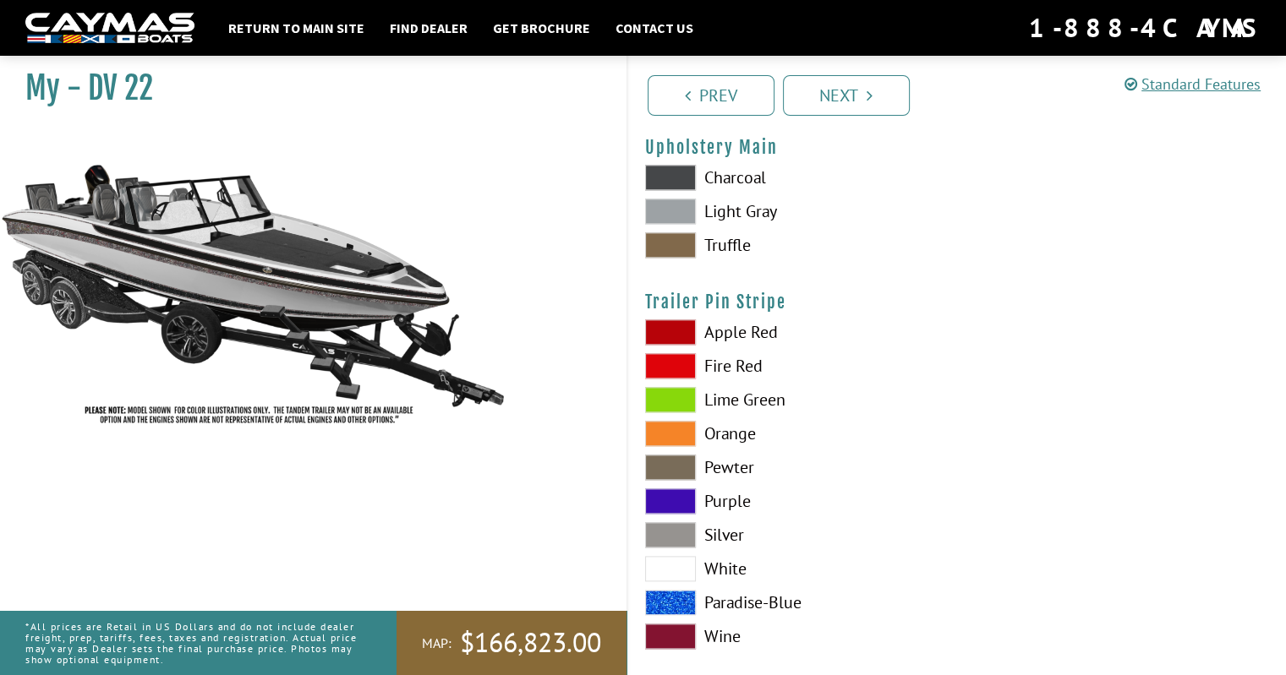
scroll to position [8427, 0]
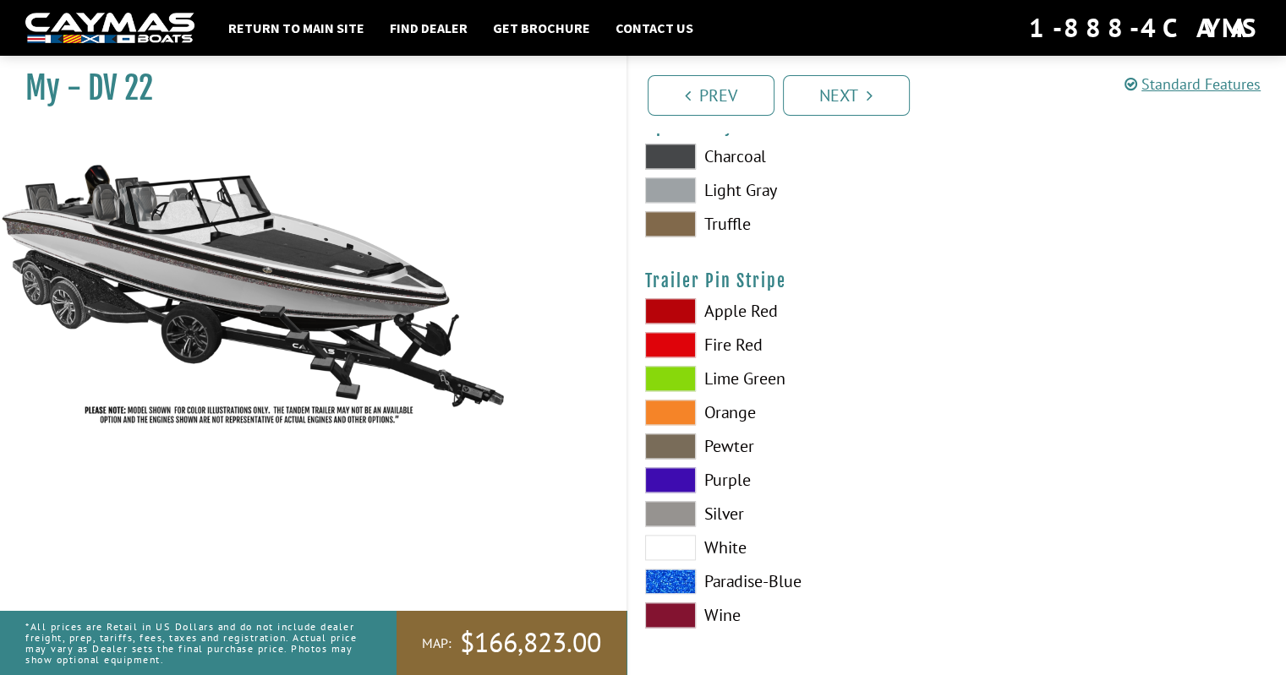
click at [674, 501] on span at bounding box center [670, 513] width 51 height 25
click at [898, 102] on link "Next" at bounding box center [846, 95] width 127 height 41
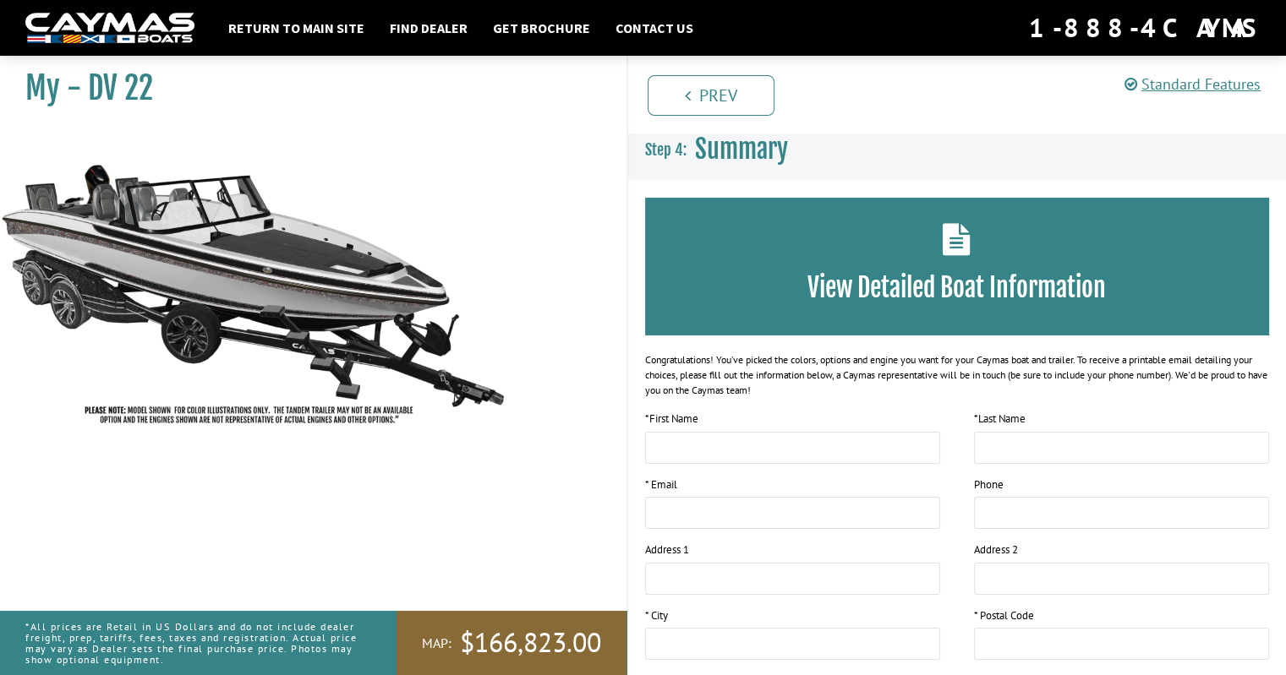
scroll to position [0, 0]
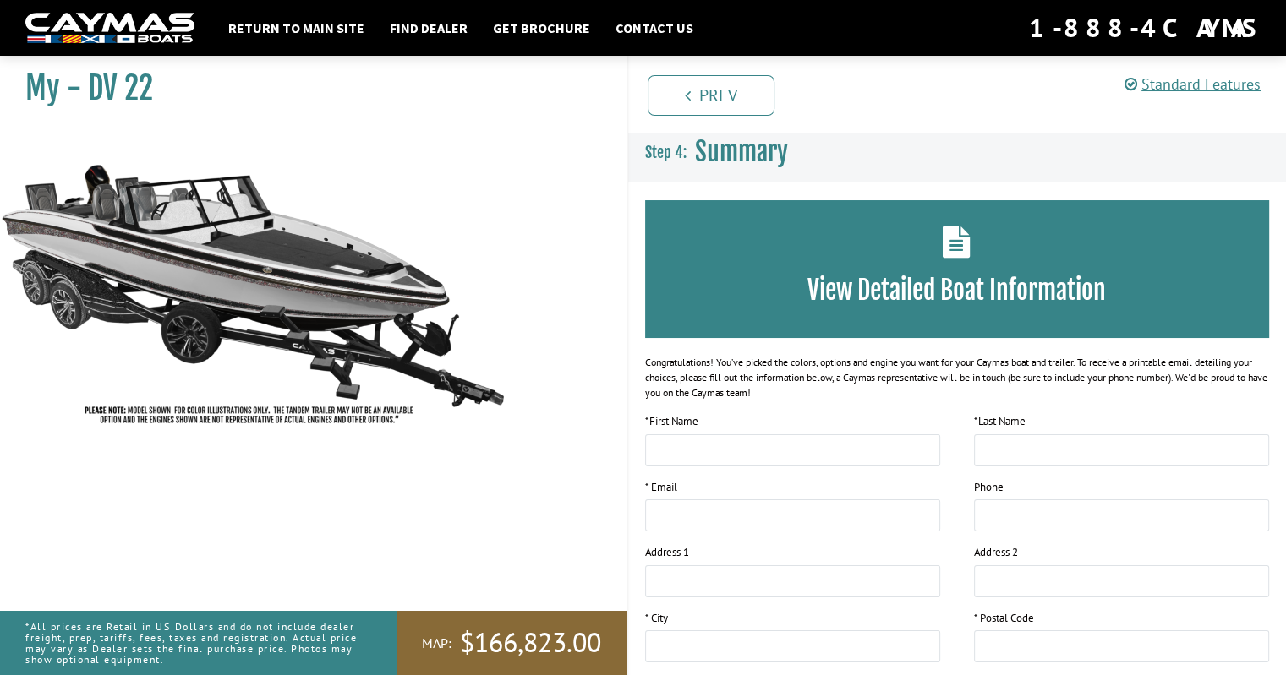
click at [863, 270] on div "View Detailed Boat Information" at bounding box center [957, 269] width 625 height 138
